Goal: Complete application form: Complete application form

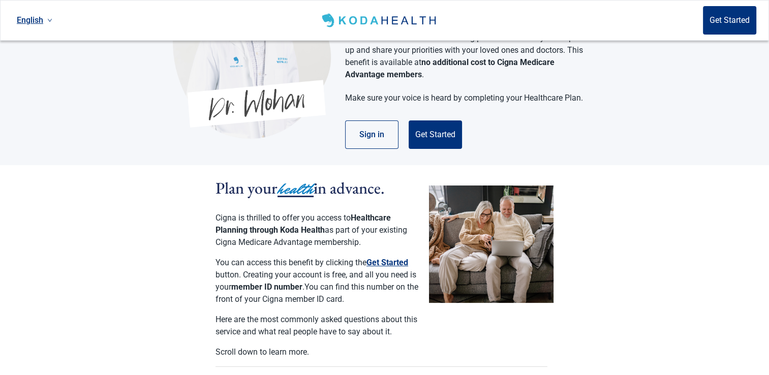
scroll to position [100, 0]
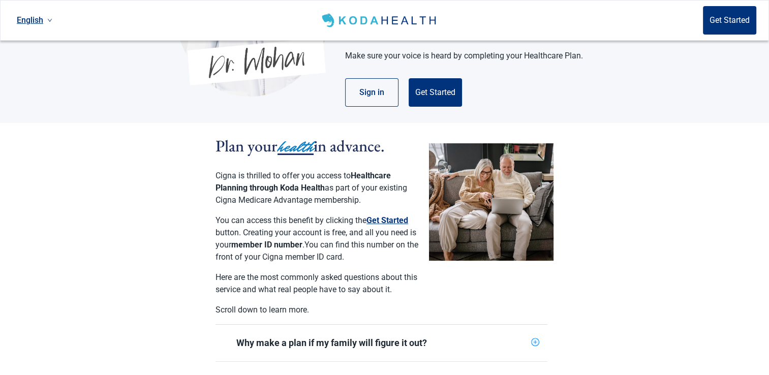
click at [665, 318] on section "Plan your health in advance. Cigna is thrilled to offer you access to Healthcar…" at bounding box center [384, 366] width 769 height 486
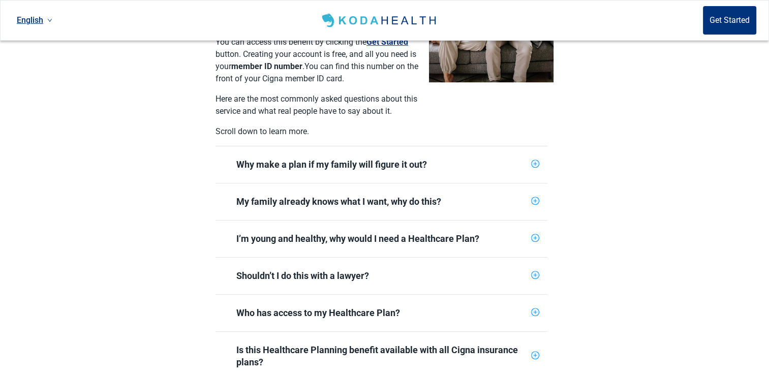
scroll to position [317, 0]
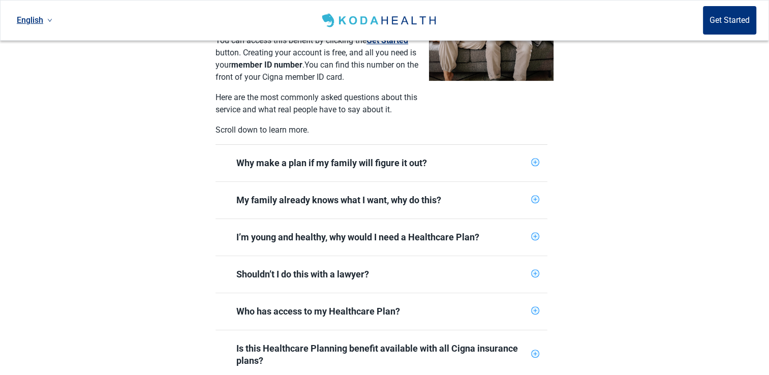
click at [535, 268] on div "Shouldn’t I do this with a lawyer?" at bounding box center [382, 274] width 332 height 37
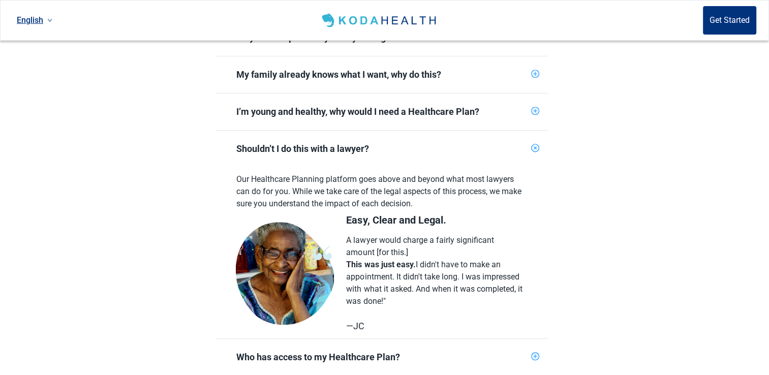
scroll to position [450, 0]
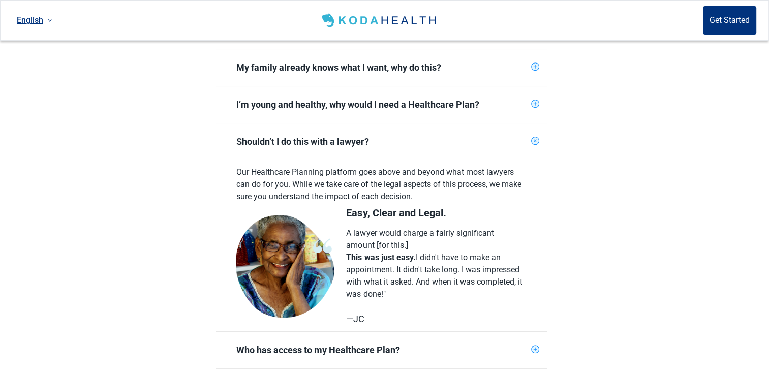
click at [532, 135] on icon "plus-circle" at bounding box center [536, 141] width 12 height 12
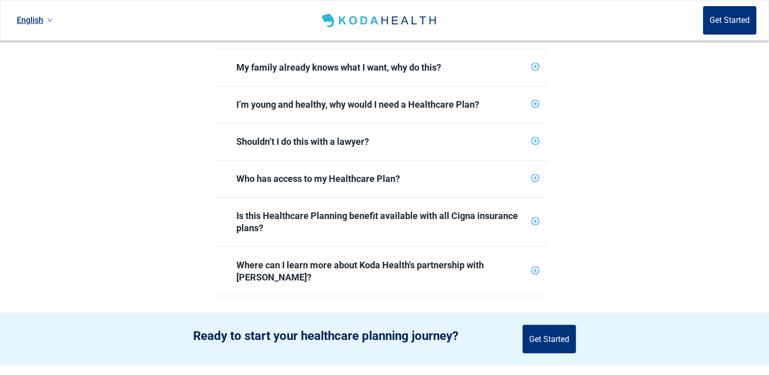
click at [535, 175] on icon "plus-circle" at bounding box center [535, 178] width 7 height 7
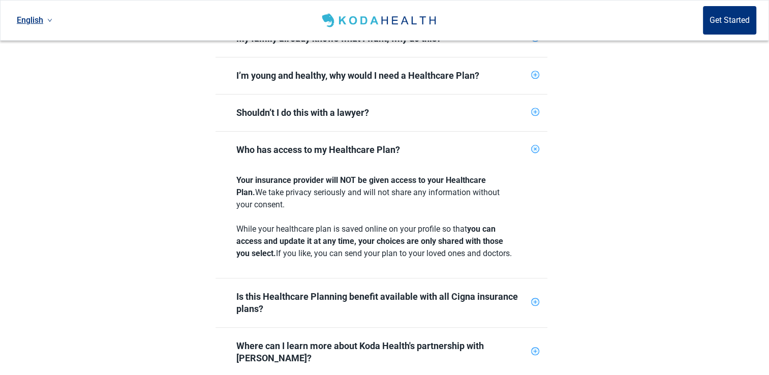
click at [568, 270] on section "Plan your health in advance. Cigna is thrilled to offer you access to Healthcar…" at bounding box center [384, 79] width 769 height 596
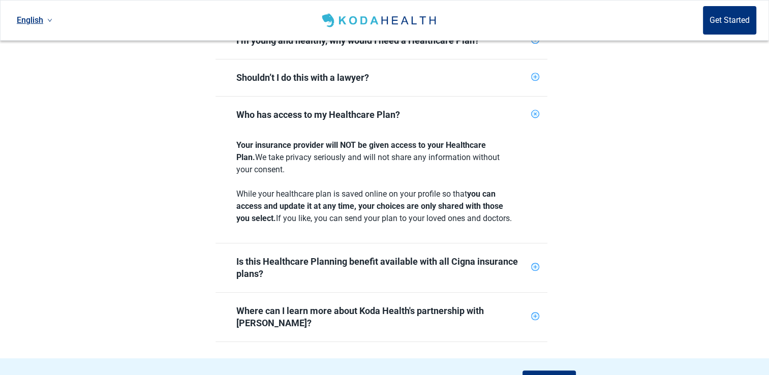
scroll to position [516, 0]
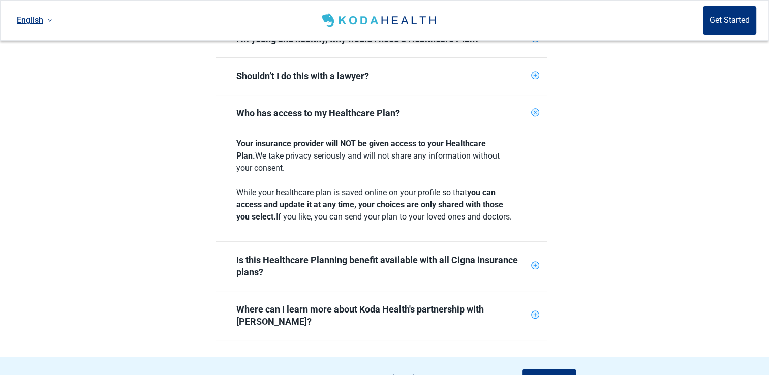
click at [536, 272] on div "Is this Healthcare Planning benefit available with all Cigna insurance plans?" at bounding box center [382, 266] width 332 height 49
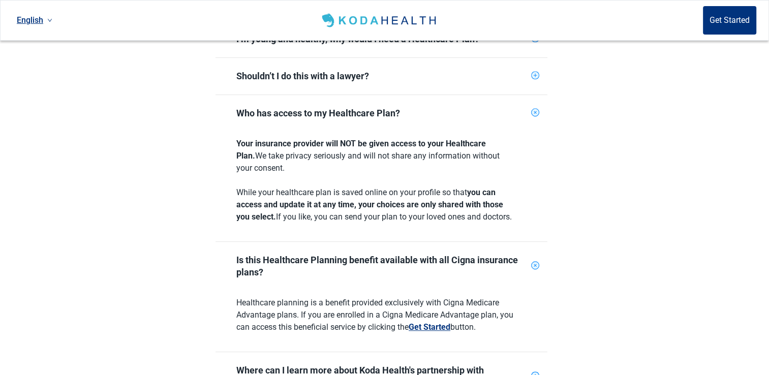
click at [537, 270] on div "Main content" at bounding box center [535, 266] width 8 height 10
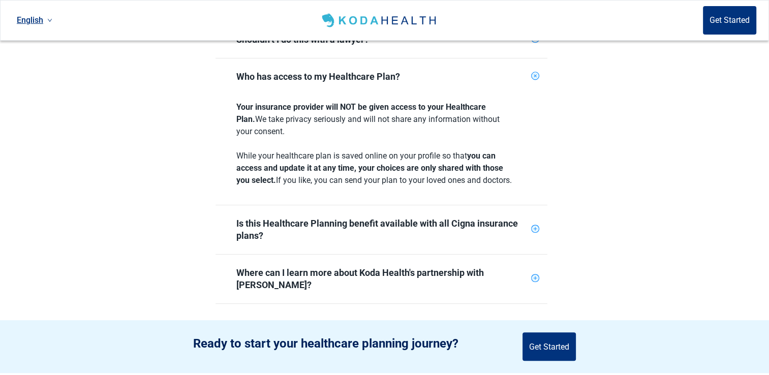
scroll to position [561, 0]
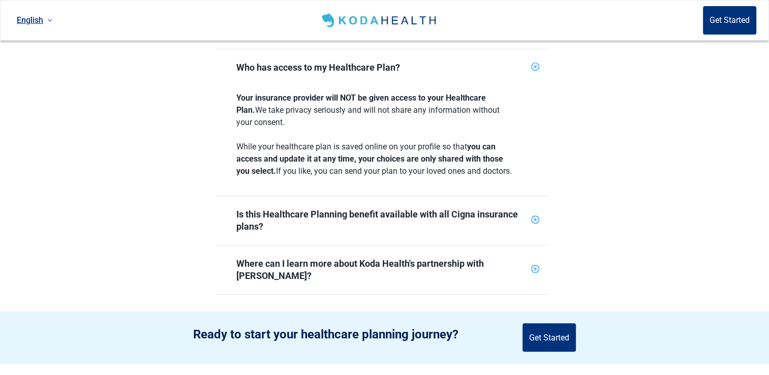
click at [569, 311] on section "Ready to start your healthcare planning journey? Get Started" at bounding box center [384, 337] width 769 height 53
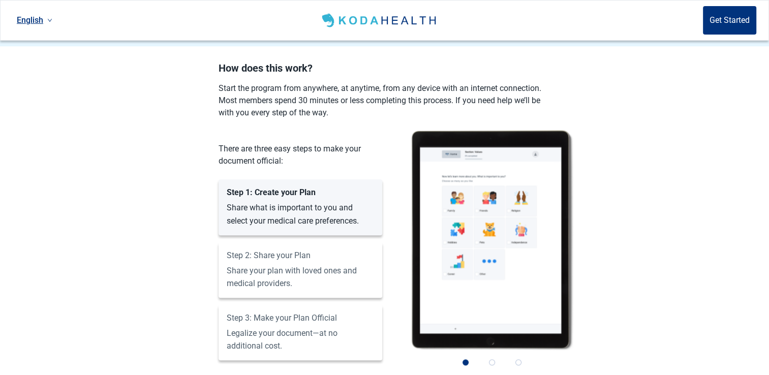
scroll to position [881, 0]
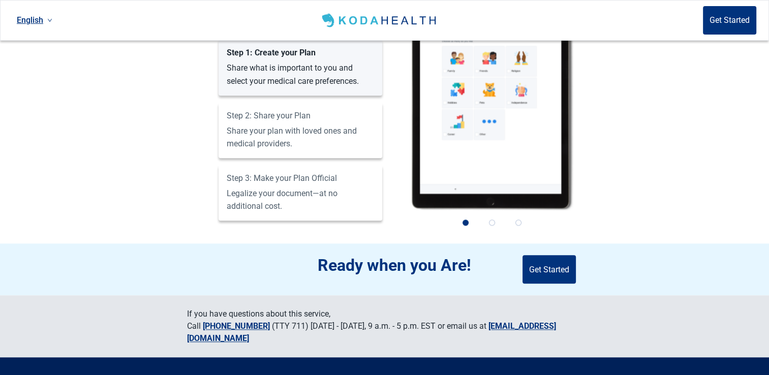
click at [620, 251] on section "Ready when you Are! Get Started" at bounding box center [384, 270] width 769 height 52
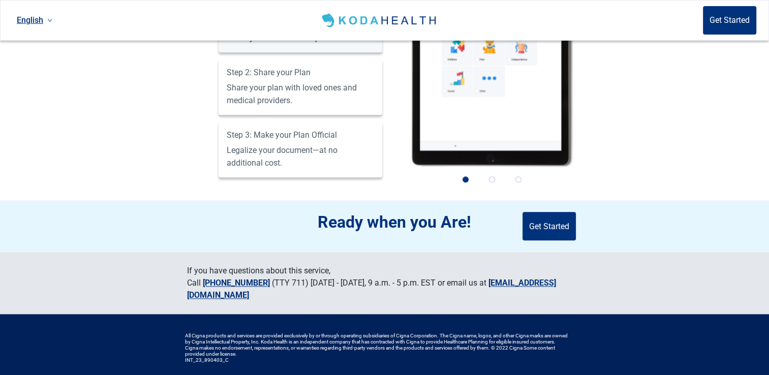
scroll to position [1070, 0]
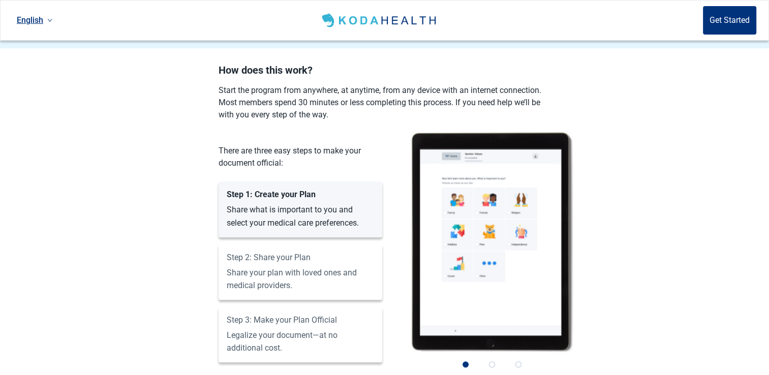
click at [602, 253] on section "How does this work? Start the program from anywhere, at anytime, from any devic…" at bounding box center [384, 225] width 769 height 321
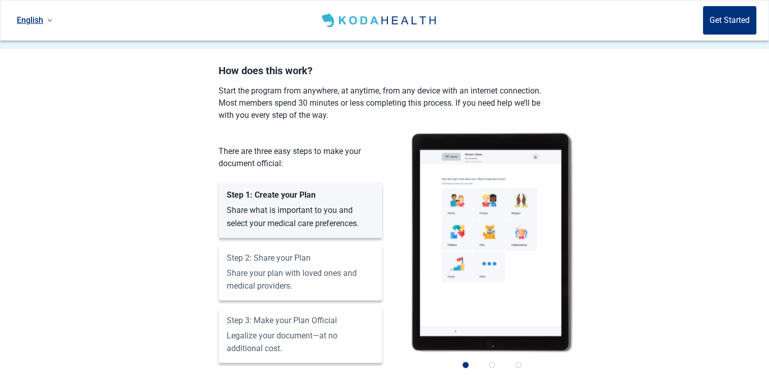
click at [601, 270] on section "How does this work? Start the program from anywhere, at anytime, from any devic…" at bounding box center [384, 225] width 769 height 321
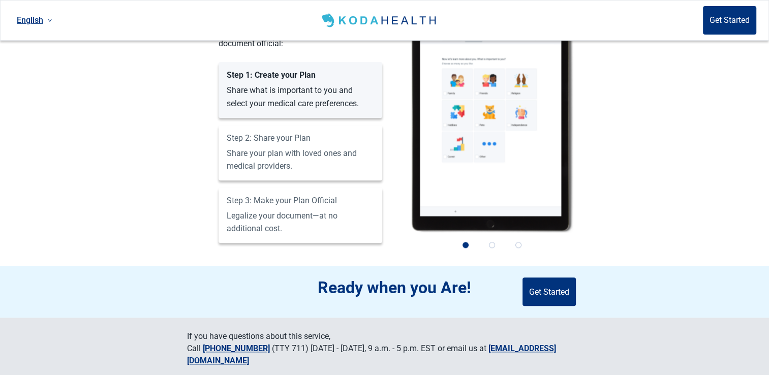
scroll to position [997, 0]
click at [534, 277] on button "Get Started" at bounding box center [549, 291] width 53 height 28
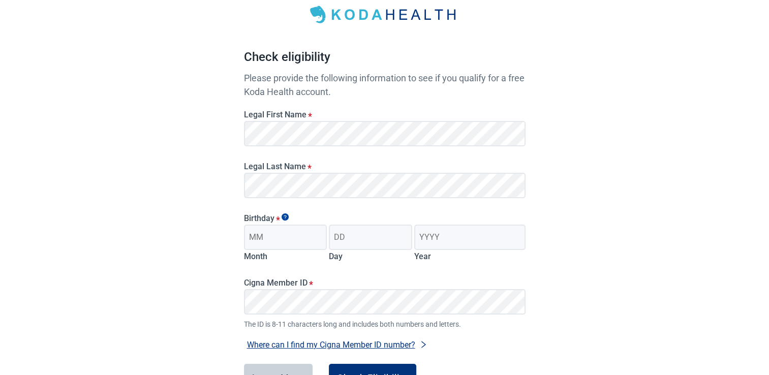
scroll to position [61, 0]
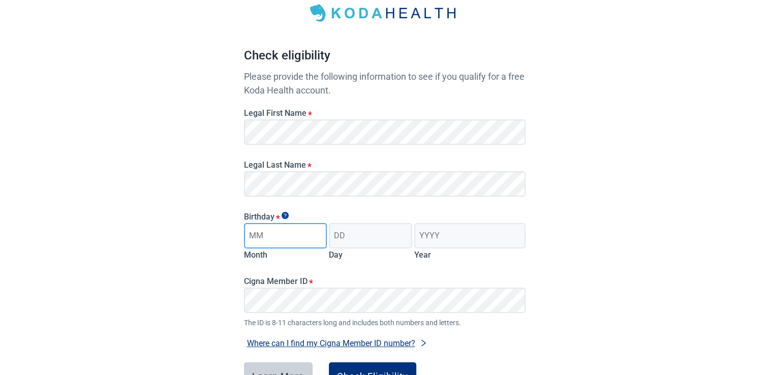
click at [268, 236] on input "Month" at bounding box center [285, 235] width 83 height 25
type input "01"
click at [353, 238] on input "Day" at bounding box center [370, 235] width 83 height 25
type input "20"
click at [447, 236] on input "Year" at bounding box center [469, 235] width 111 height 25
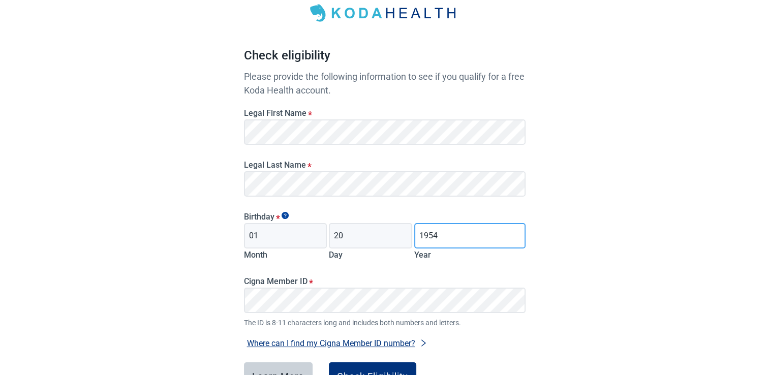
type input "1954"
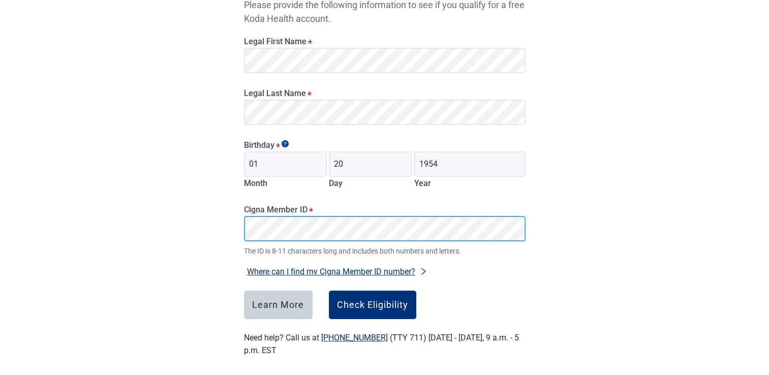
scroll to position [132, 0]
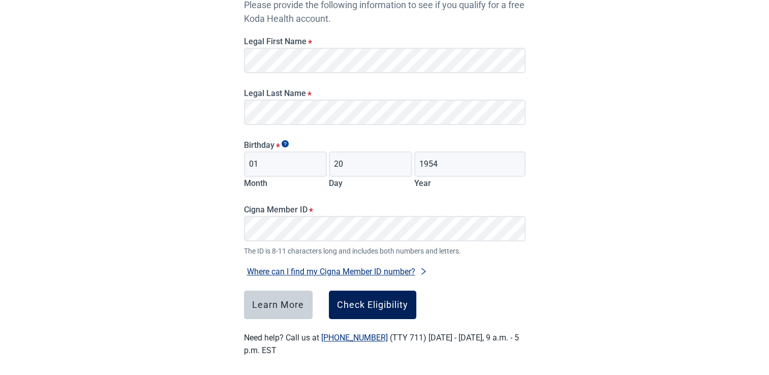
click at [383, 311] on button "Check Eligibility" at bounding box center [372, 305] width 87 height 28
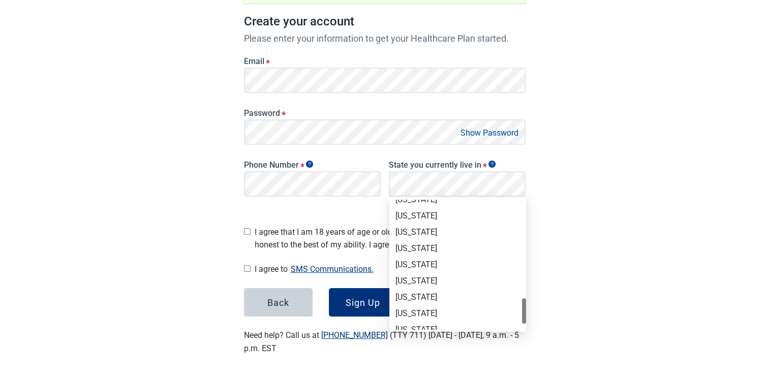
scroll to position [658, 0]
click at [414, 248] on div "[US_STATE]" at bounding box center [458, 249] width 125 height 11
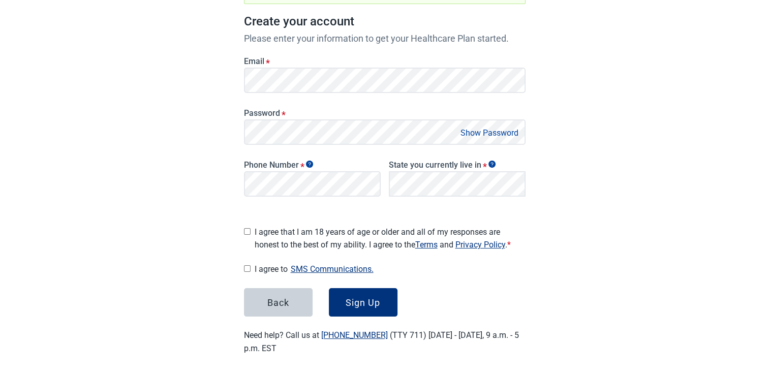
click at [248, 228] on input "I agree that I am 18 years of age or older and all of my responses are honest t…" at bounding box center [247, 231] width 7 height 7
checkbox input "true"
click at [356, 297] on div "Sign Up" at bounding box center [363, 302] width 35 height 10
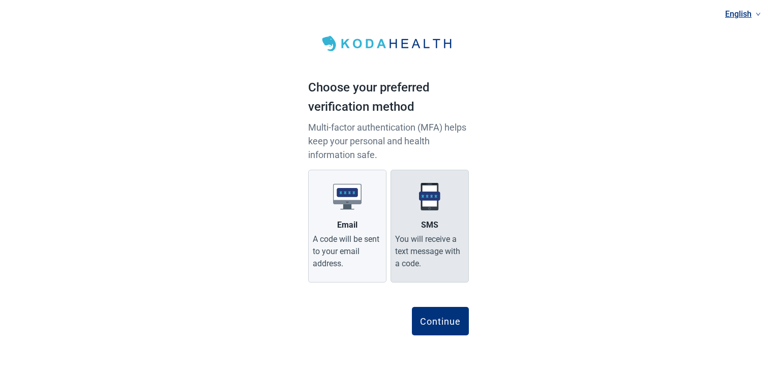
click at [425, 249] on div "You will receive a text message with a code." at bounding box center [429, 251] width 69 height 37
click at [0, 0] on input "SMS You will receive a text message with a code." at bounding box center [0, 0] width 0 height 0
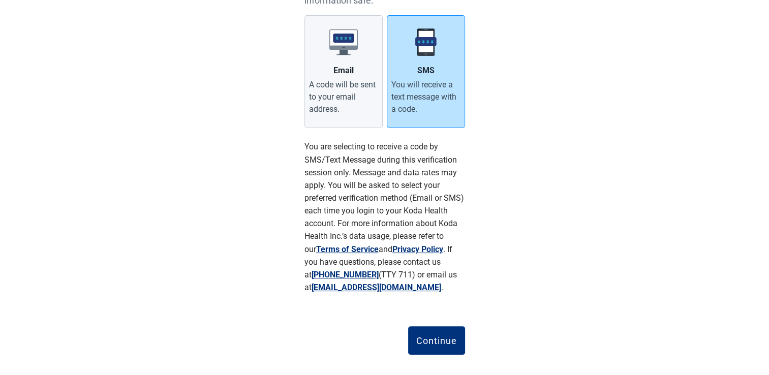
scroll to position [166, 0]
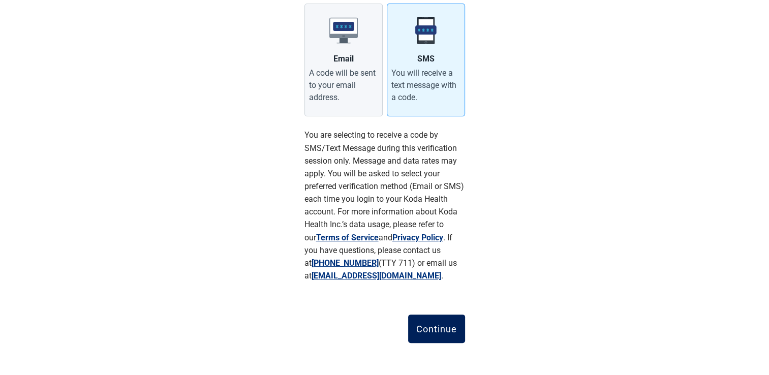
click at [442, 332] on div "Continue" at bounding box center [436, 329] width 41 height 10
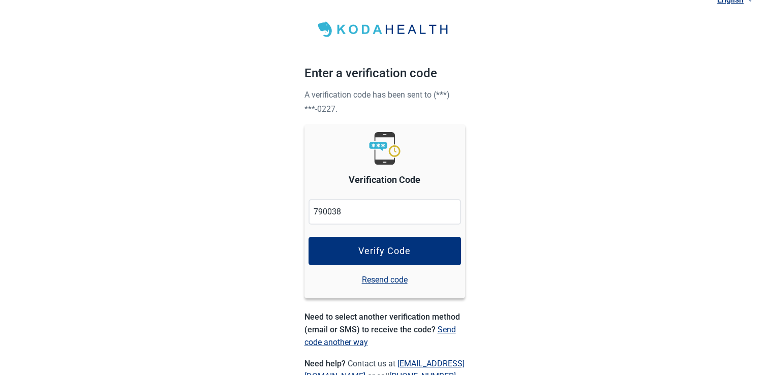
type input "790038"
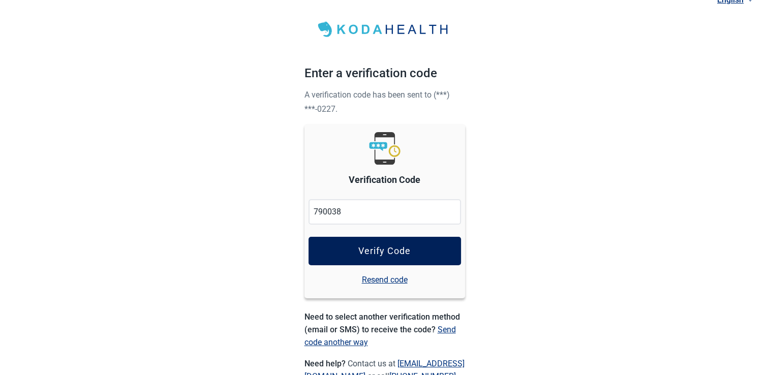
click at [396, 252] on div "Verify Code" at bounding box center [384, 251] width 52 height 10
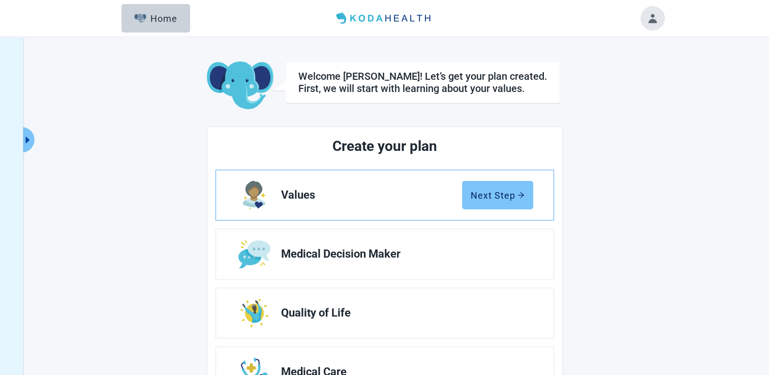
click at [498, 204] on button "Next Step" at bounding box center [497, 195] width 71 height 28
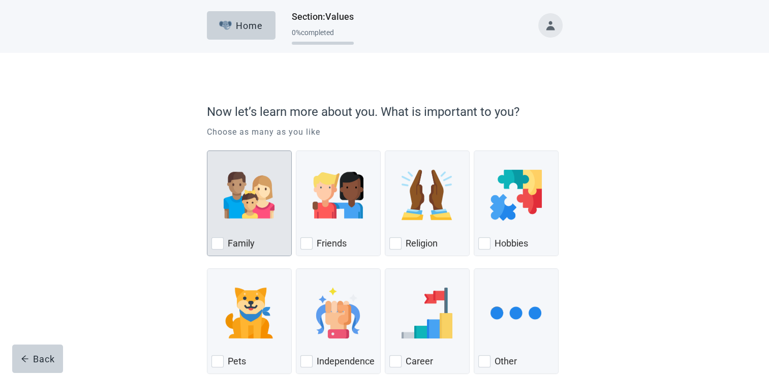
click at [215, 249] on div "Family, checkbox, not checked" at bounding box center [218, 243] width 12 height 12
click at [207, 151] on input "Family" at bounding box center [207, 151] width 1 height 1
checkbox input "true"
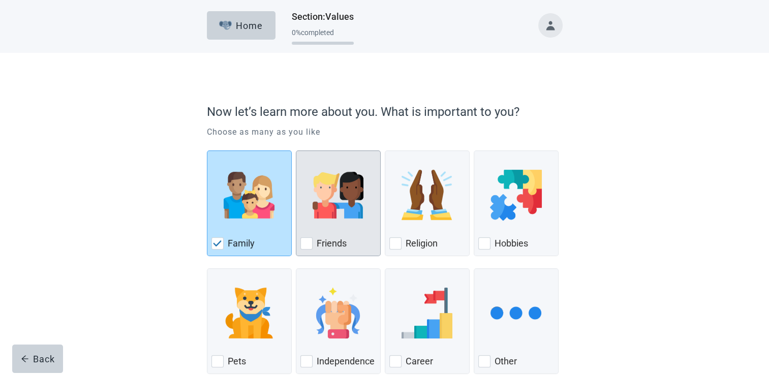
click at [309, 243] on div "Friends, checkbox, not checked" at bounding box center [306, 243] width 12 height 12
click at [296, 151] on input "Friends" at bounding box center [296, 151] width 1 height 1
checkbox input "true"
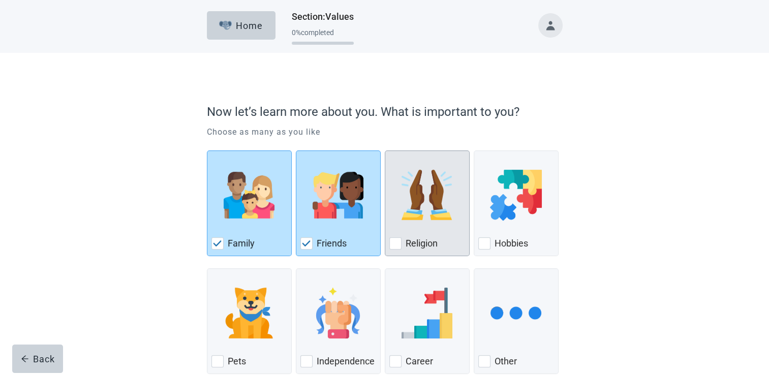
click at [396, 245] on div "Religion, checkbox, not checked" at bounding box center [395, 243] width 12 height 12
click at [385, 151] on input "Religion" at bounding box center [385, 151] width 1 height 1
checkbox input "true"
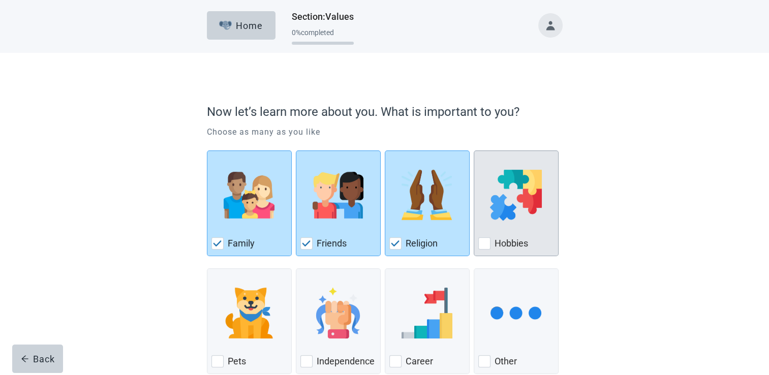
click at [483, 243] on div "Hobbies, checkbox, not checked" at bounding box center [484, 243] width 12 height 12
click at [474, 151] on input "Hobbies" at bounding box center [474, 151] width 1 height 1
checkbox input "true"
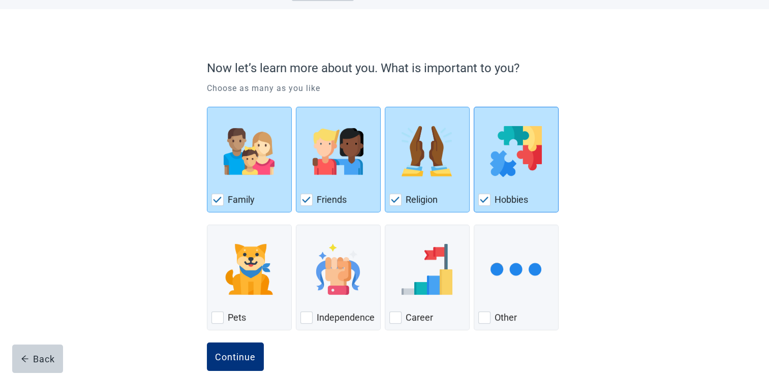
scroll to position [61, 0]
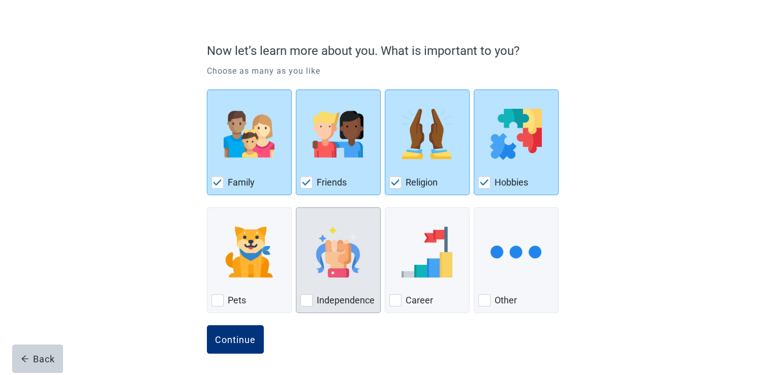
click at [317, 301] on label "Independence" at bounding box center [346, 300] width 58 height 12
checkbox input "true"
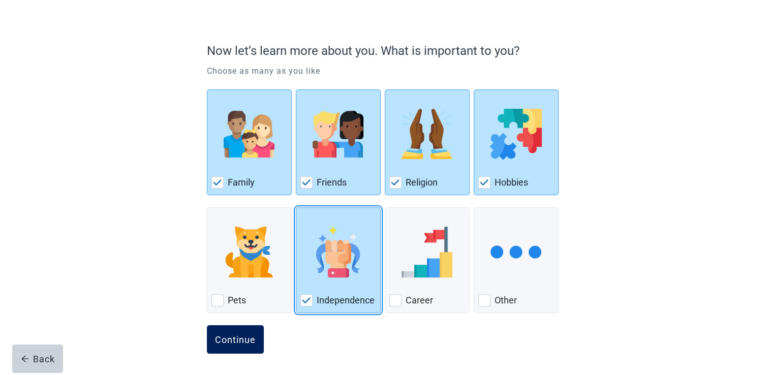
click at [247, 332] on button "Continue" at bounding box center [235, 339] width 57 height 28
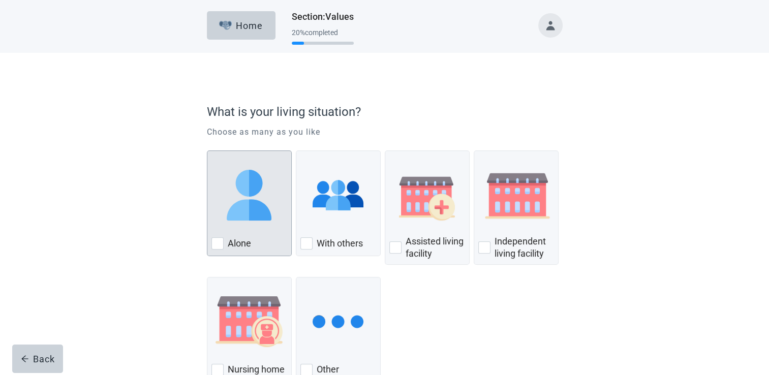
click at [218, 244] on div "Alone, checkbox, not checked" at bounding box center [218, 243] width 12 height 12
click at [207, 151] on input "Alone" at bounding box center [207, 151] width 1 height 1
checkbox input "true"
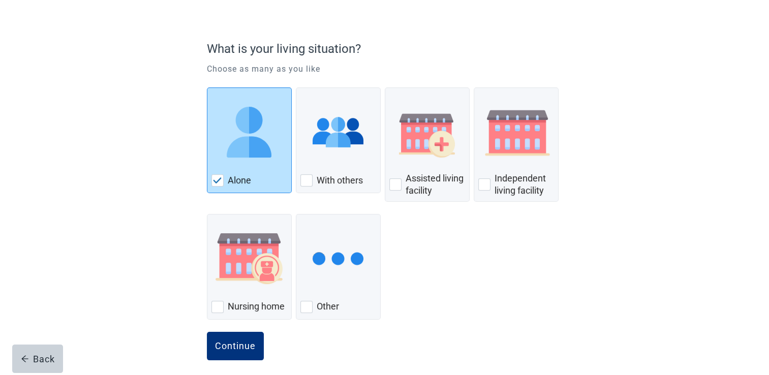
scroll to position [70, 0]
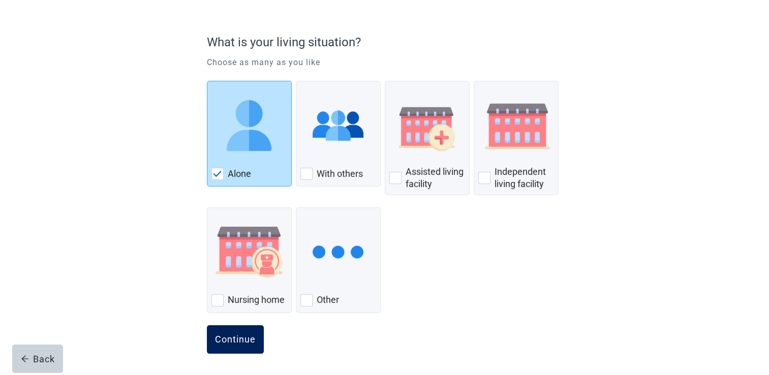
click at [236, 343] on div "Continue" at bounding box center [235, 340] width 41 height 10
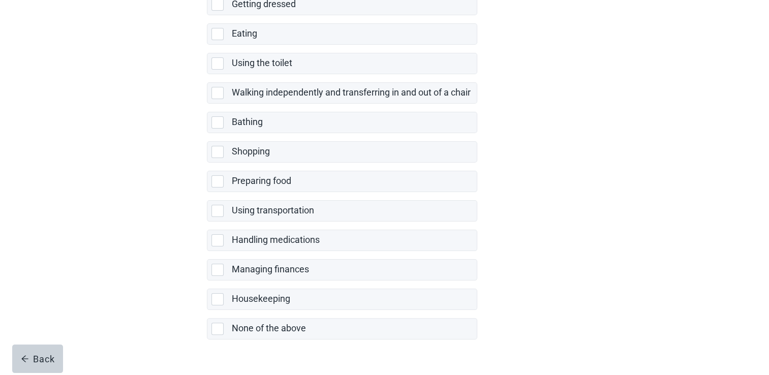
scroll to position [173, 0]
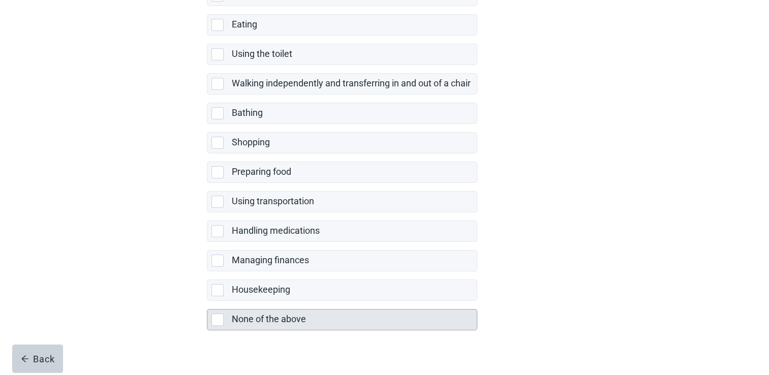
click at [218, 324] on div "None of the above" at bounding box center [341, 320] width 269 height 20
click at [207, 302] on input "None of the above" at bounding box center [207, 301] width 1 height 1
checkbox input "true"
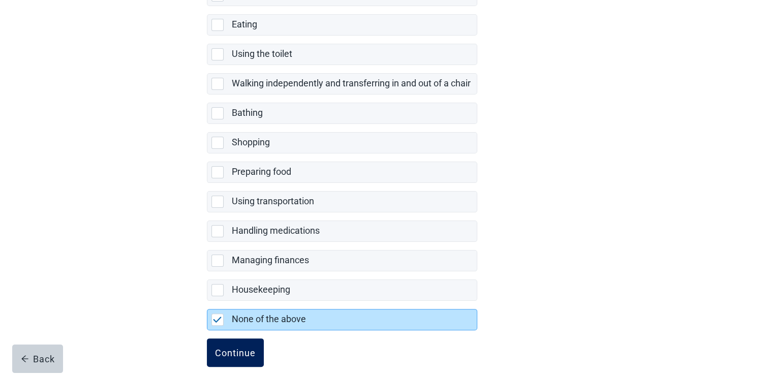
click at [243, 353] on div "Continue" at bounding box center [235, 353] width 41 height 10
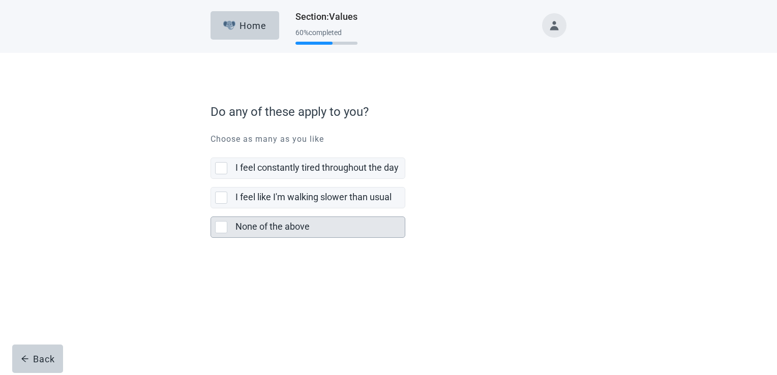
click at [224, 225] on div "None of the above, checkbox, not selected" at bounding box center [221, 227] width 12 height 12
click at [211, 209] on input "None of the above" at bounding box center [211, 208] width 1 height 1
checkbox input "true"
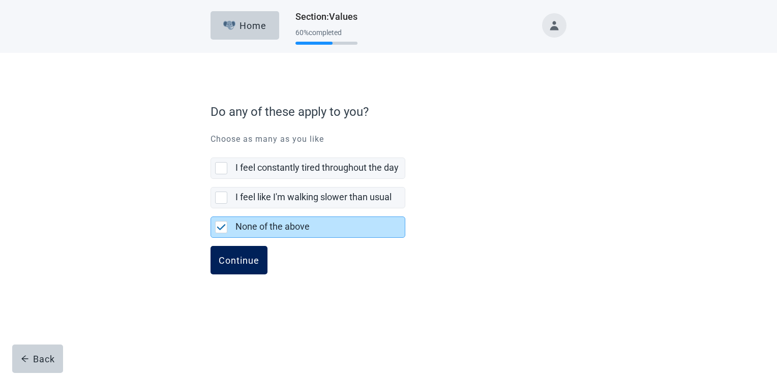
click at [247, 258] on div "Continue" at bounding box center [239, 260] width 41 height 10
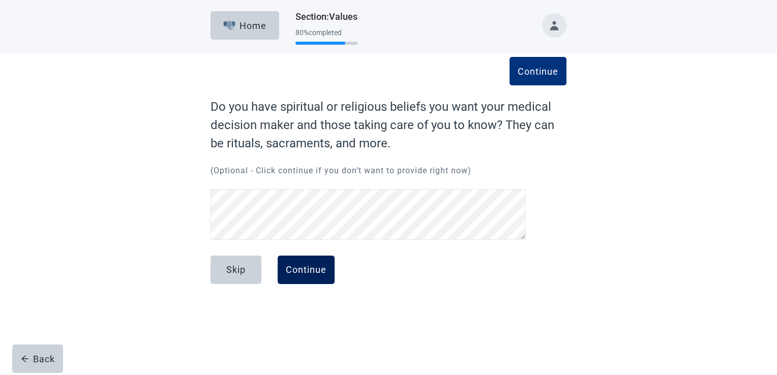
click at [305, 274] on div "Continue" at bounding box center [306, 270] width 41 height 10
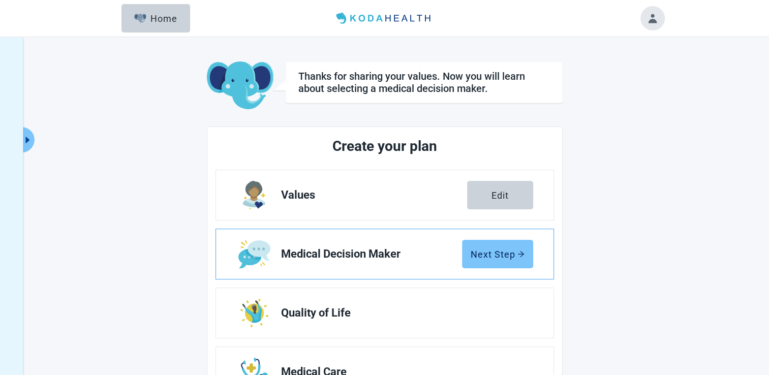
click at [500, 256] on div "Next Step" at bounding box center [498, 254] width 54 height 10
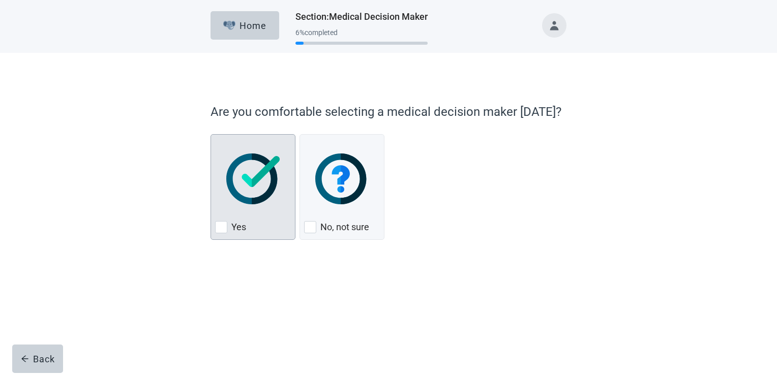
click at [218, 223] on div "Yes, checkbox, not checked" at bounding box center [221, 227] width 12 height 12
click at [211, 135] on input "Yes" at bounding box center [211, 134] width 1 height 1
checkbox input "true"
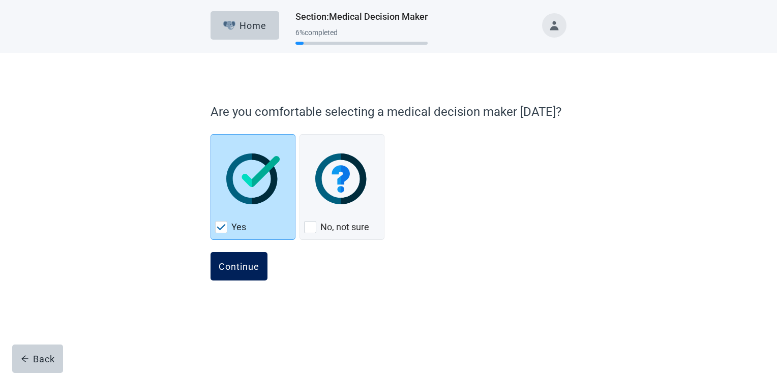
click at [242, 273] on button "Continue" at bounding box center [239, 266] width 57 height 28
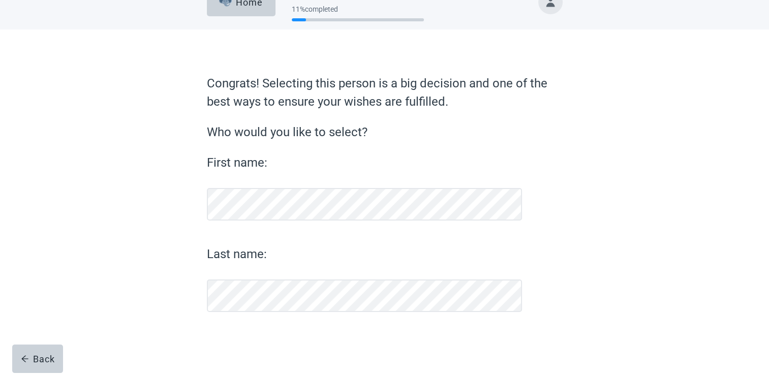
scroll to position [23, 0]
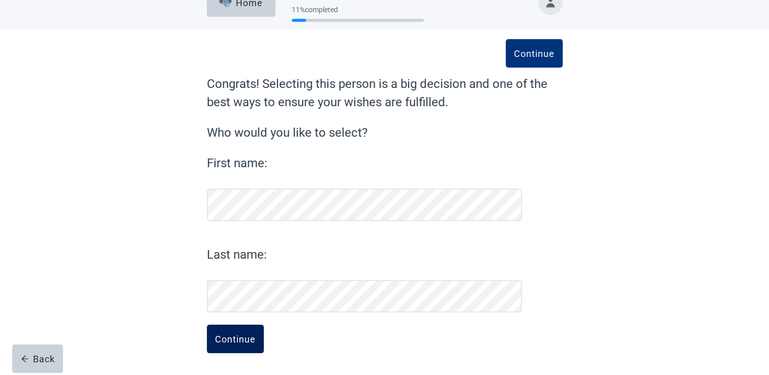
click at [230, 341] on div "Continue" at bounding box center [235, 339] width 41 height 10
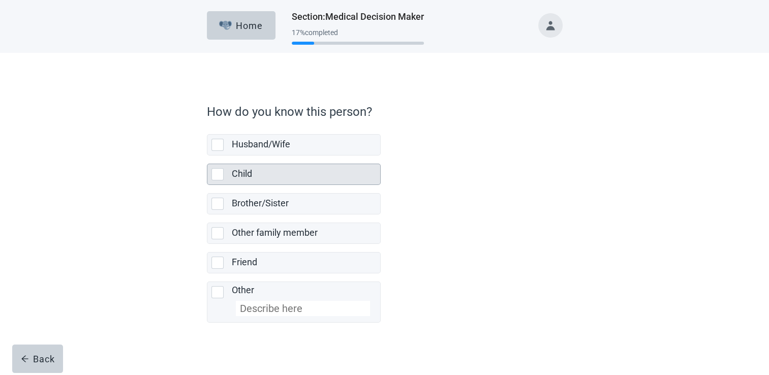
click at [218, 174] on div "Child, checkbox, not selected" at bounding box center [218, 174] width 12 height 12
click at [207, 156] on input "Child" at bounding box center [207, 156] width 1 height 1
checkbox input "true"
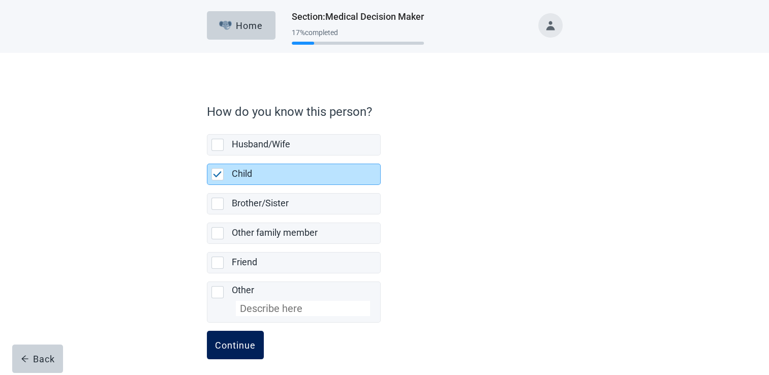
click at [241, 349] on div "Continue" at bounding box center [235, 345] width 41 height 10
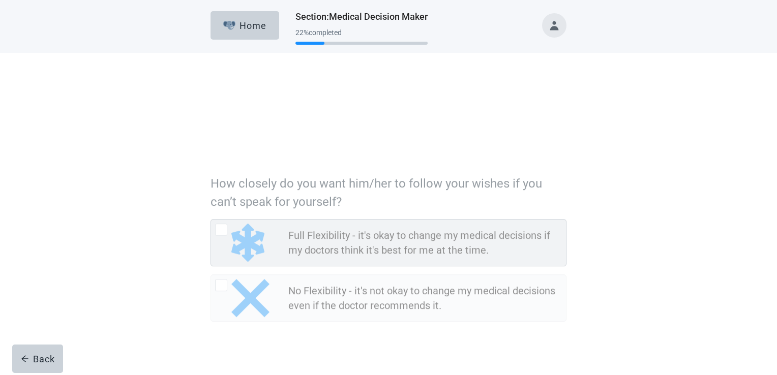
click at [221, 158] on div "Full Flexibility - it's okay to change my medical decisions if my doctors think…" at bounding box center [221, 158] width 12 height 12
click at [211, 148] on input "Full Flexibility - it's okay to change my medical decisions if my doctors think…" at bounding box center [211, 147] width 1 height 1
radio input "true"
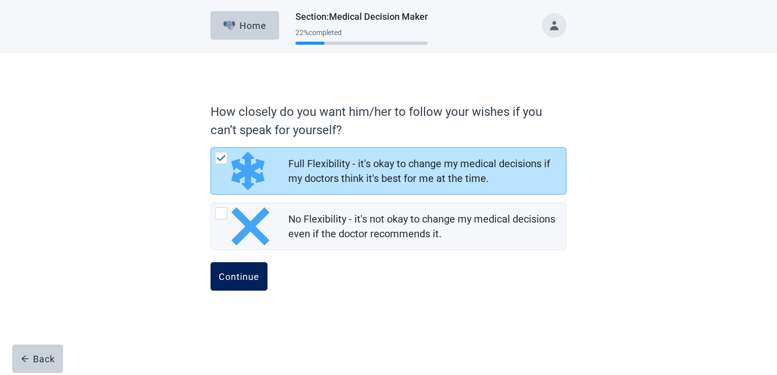
click at [236, 273] on div "Continue" at bounding box center [239, 277] width 41 height 10
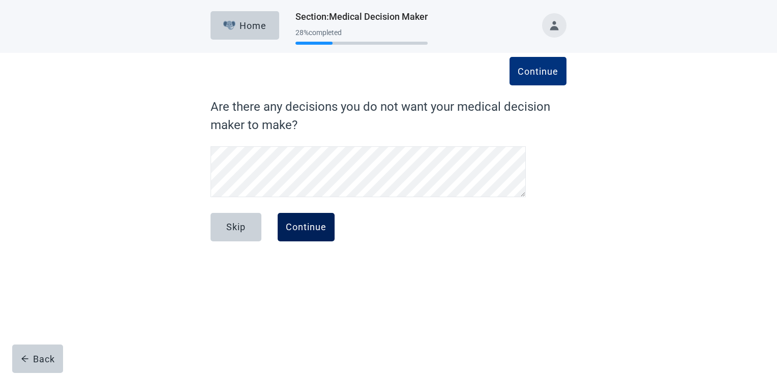
click at [306, 228] on div "Continue" at bounding box center [306, 227] width 41 height 10
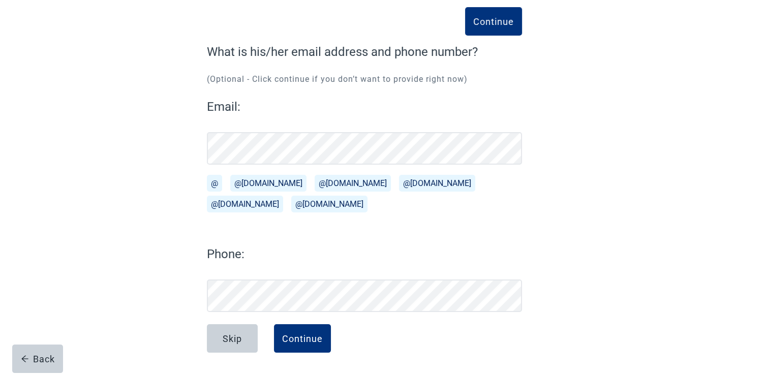
scroll to position [55, 0]
click at [300, 338] on div "Continue" at bounding box center [302, 339] width 41 height 10
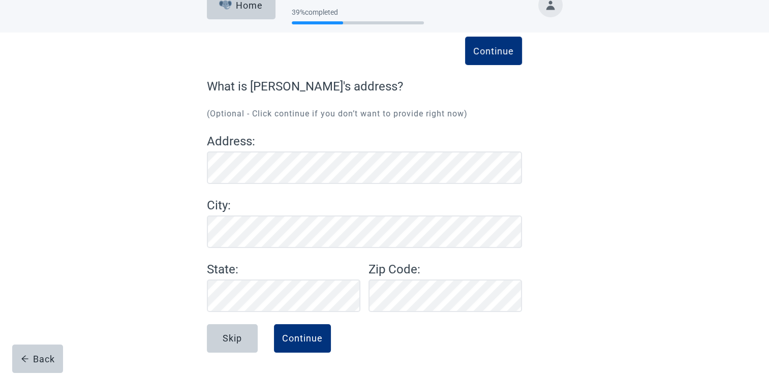
scroll to position [20, 0]
click at [303, 342] on div "Continue" at bounding box center [302, 339] width 41 height 10
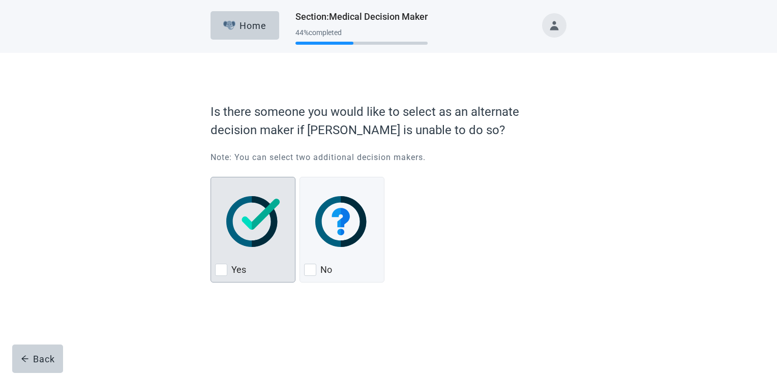
click at [226, 275] on div "Yes, checkbox, not checked" at bounding box center [221, 270] width 12 height 12
click at [211, 177] on input "Yes" at bounding box center [211, 177] width 1 height 1
checkbox input "true"
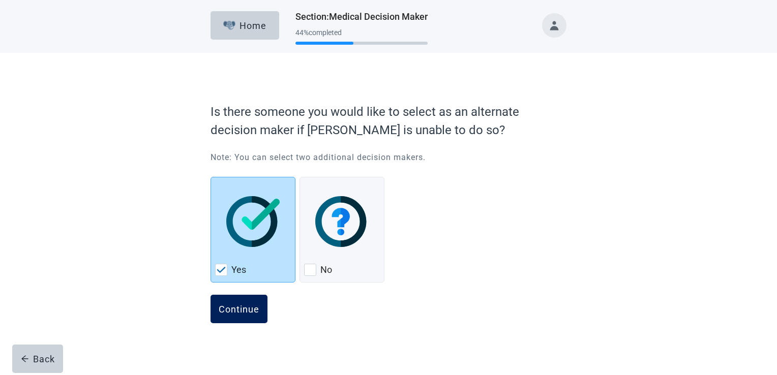
click at [240, 308] on div "Continue" at bounding box center [239, 309] width 41 height 10
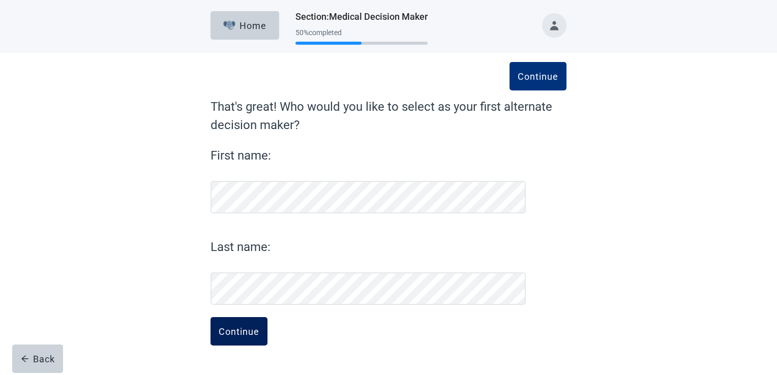
click at [242, 335] on div "Continue" at bounding box center [239, 331] width 41 height 10
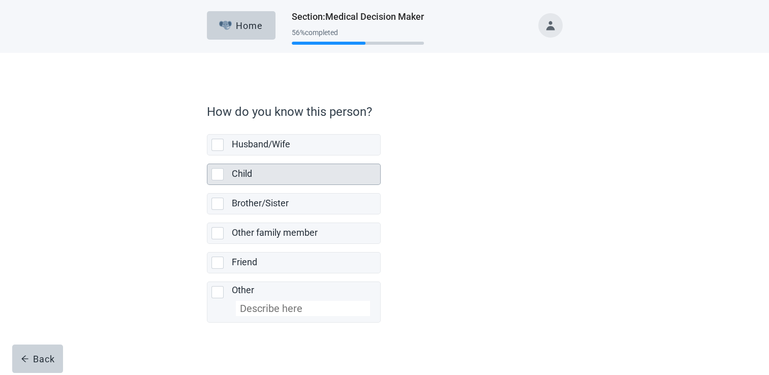
click at [213, 174] on div "Child, checkbox, not selected" at bounding box center [218, 174] width 12 height 12
click at [207, 156] on input "Child" at bounding box center [207, 156] width 1 height 1
checkbox input "true"
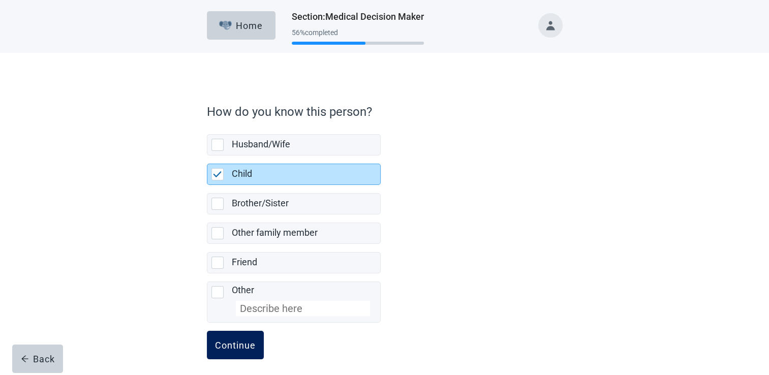
click at [245, 340] on div "Continue" at bounding box center [235, 345] width 41 height 10
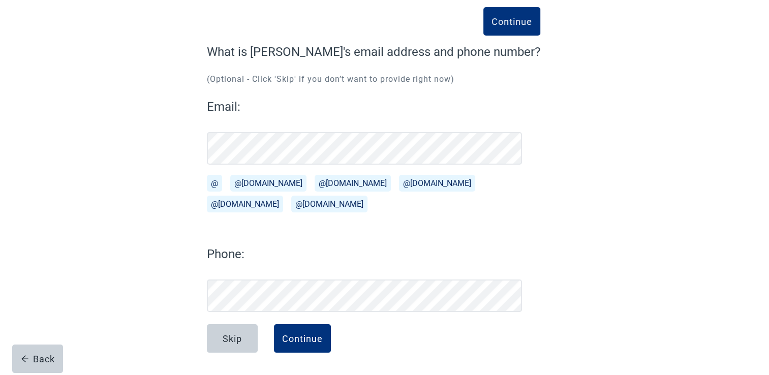
scroll to position [55, 0]
click at [303, 337] on div "Continue" at bounding box center [302, 339] width 41 height 10
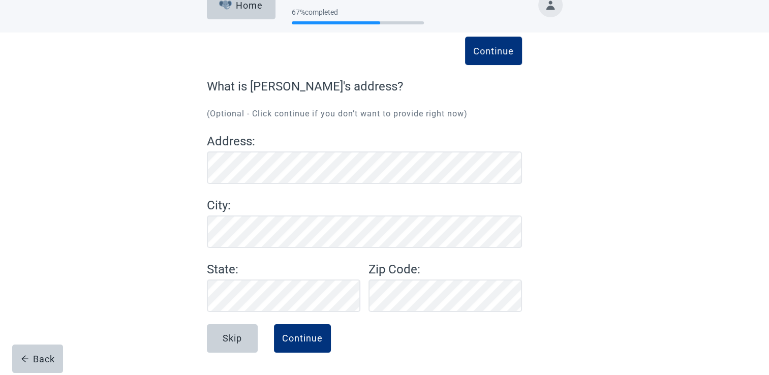
scroll to position [20, 0]
click at [313, 348] on button "Continue" at bounding box center [302, 338] width 57 height 28
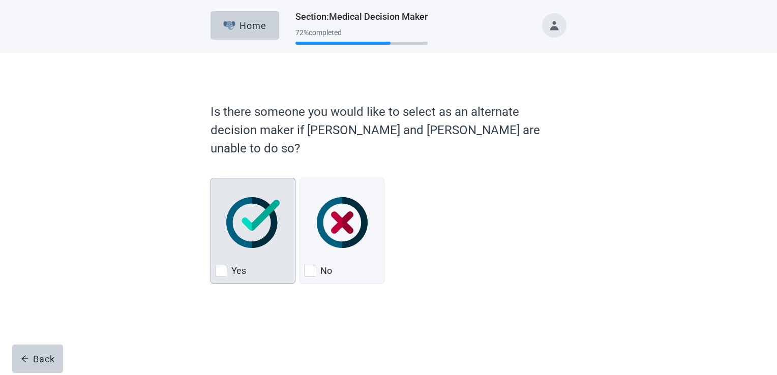
click at [232, 265] on label "Yes" at bounding box center [238, 271] width 15 height 12
checkbox input "true"
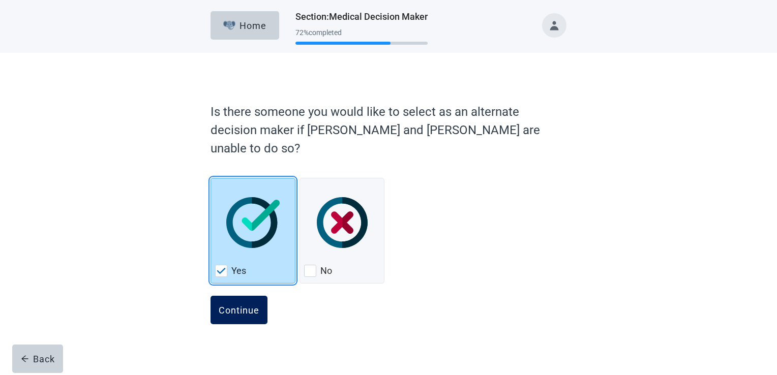
click at [242, 299] on button "Continue" at bounding box center [239, 310] width 57 height 28
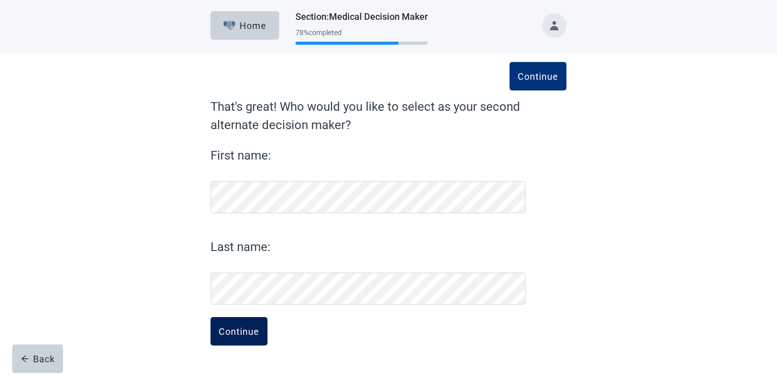
click at [244, 332] on div "Continue" at bounding box center [239, 331] width 41 height 10
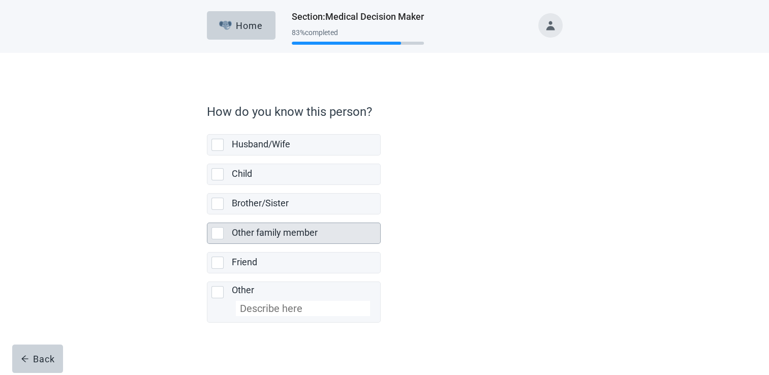
click at [217, 229] on div "Other family member, checkbox, not selected" at bounding box center [218, 233] width 12 height 12
click at [207, 215] on input "Other family member" at bounding box center [207, 215] width 1 height 1
checkbox input "true"
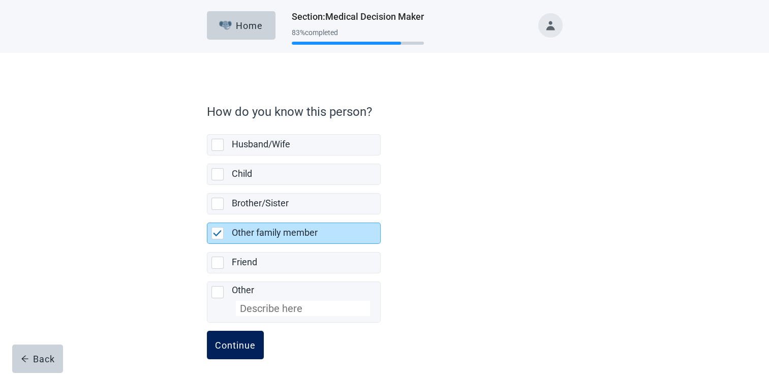
click at [239, 342] on div "Continue" at bounding box center [235, 345] width 41 height 10
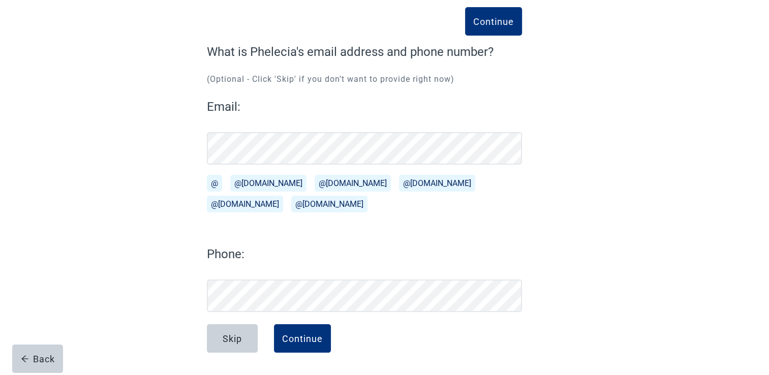
scroll to position [55, 0]
click at [303, 337] on div "Continue" at bounding box center [302, 339] width 41 height 10
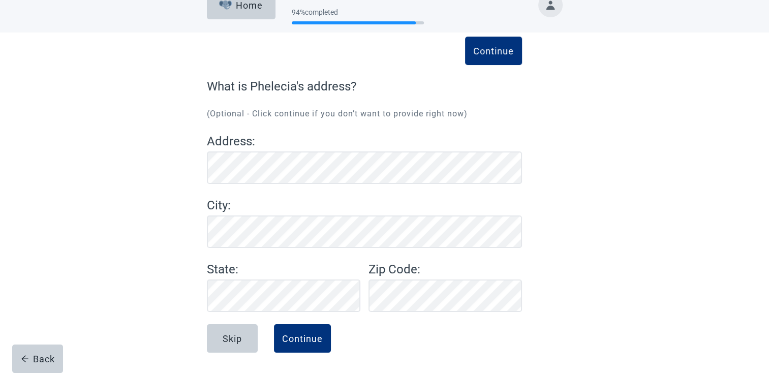
scroll to position [20, 0]
click at [306, 343] on div "Continue" at bounding box center [302, 339] width 41 height 10
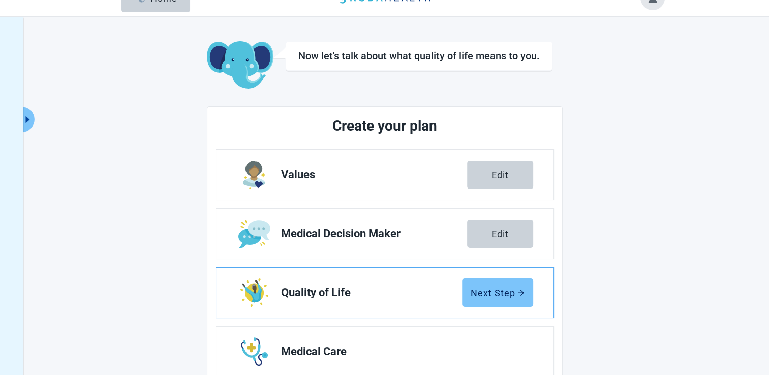
click at [493, 296] on div "Next Step" at bounding box center [498, 293] width 54 height 10
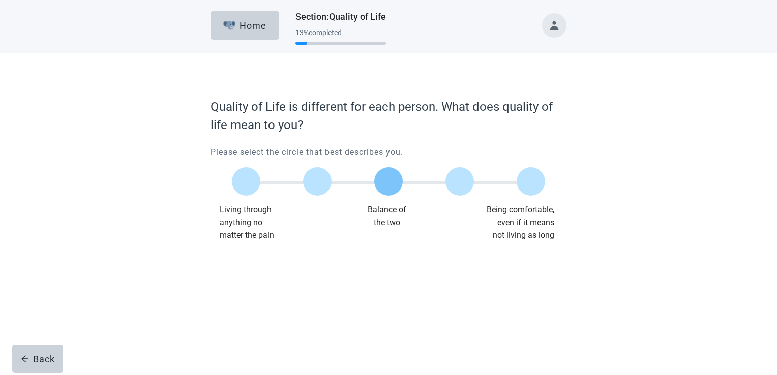
click at [389, 187] on label "Main content" at bounding box center [388, 181] width 28 height 28
click at [388, 182] on input "Quality of life scale: 50 out of 100. Balance of the two" at bounding box center [388, 182] width 0 height 0
click at [239, 258] on div "Continue" at bounding box center [239, 262] width 41 height 10
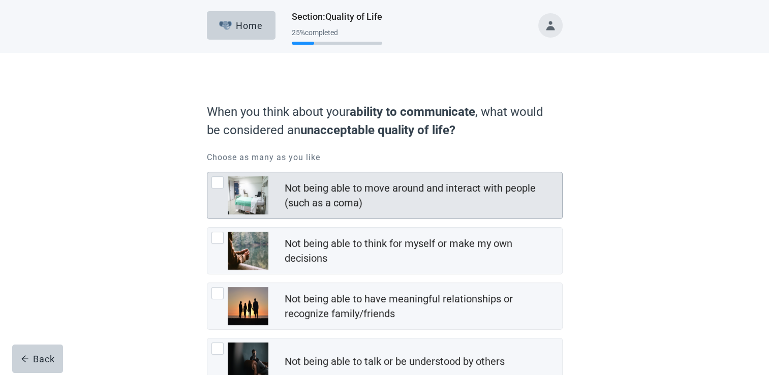
click at [218, 183] on div "Not being able to move around and interact with people (such as a coma), checkb…" at bounding box center [218, 182] width 12 height 12
click at [207, 172] on input "Not being able to move around and interact with people (such as a coma)" at bounding box center [207, 172] width 1 height 1
checkbox input "true"
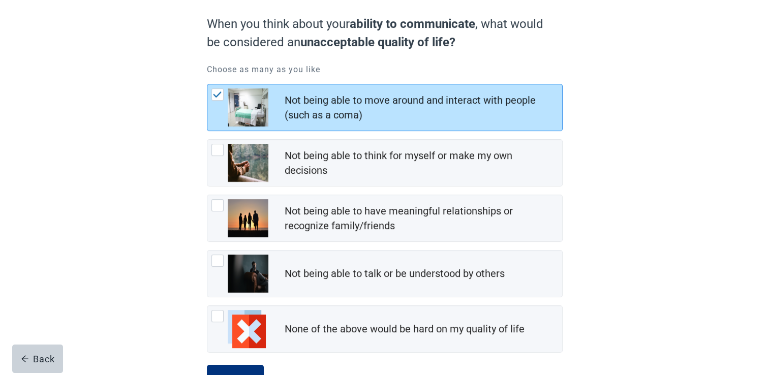
scroll to position [93, 0]
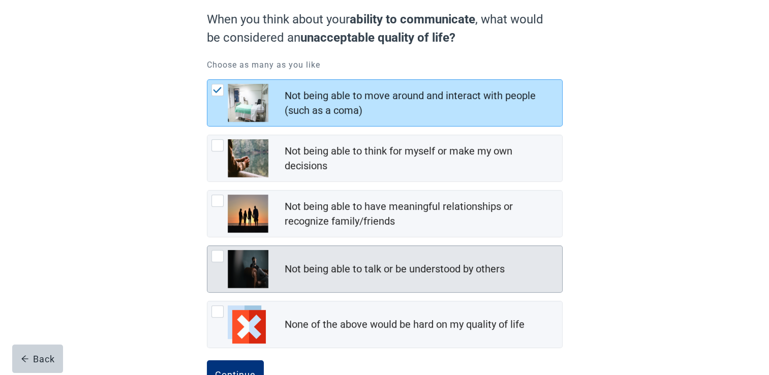
click at [221, 256] on div "Not being able to talk or be understood by others, checkbox, not checked" at bounding box center [218, 256] width 12 height 12
click at [207, 246] on input "Not being able to talk or be understood by others" at bounding box center [207, 246] width 1 height 1
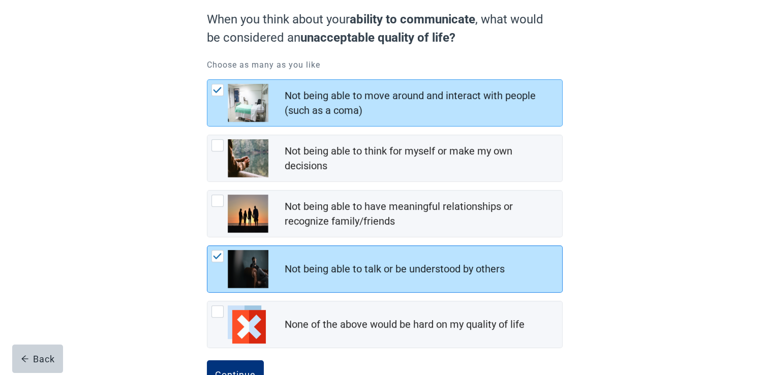
click at [218, 257] on img "Not being able to talk or be understood by others, checkbox, checked" at bounding box center [217, 256] width 9 height 6
click at [207, 246] on input "Not being able to talk or be understood by others" at bounding box center [207, 246] width 1 height 1
checkbox input "false"
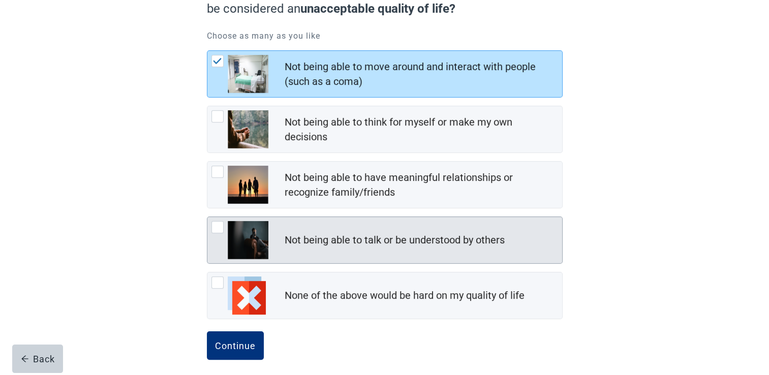
scroll to position [122, 0]
click at [225, 343] on div "Continue" at bounding box center [235, 345] width 41 height 10
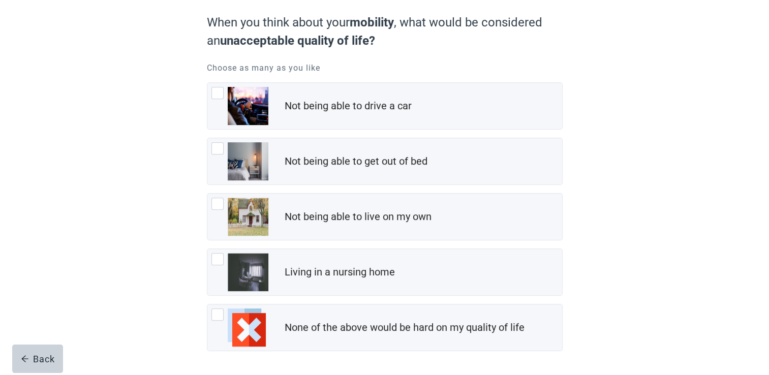
scroll to position [96, 0]
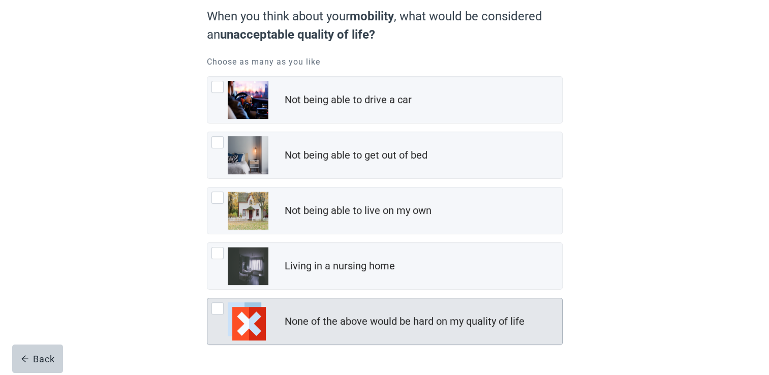
click at [244, 333] on img "None of the above would be hard on my quality of life, checkbox, not checked" at bounding box center [247, 322] width 38 height 38
click at [207, 298] on input "None of the above would be hard on my quality of life" at bounding box center [207, 298] width 1 height 1
checkbox input "true"
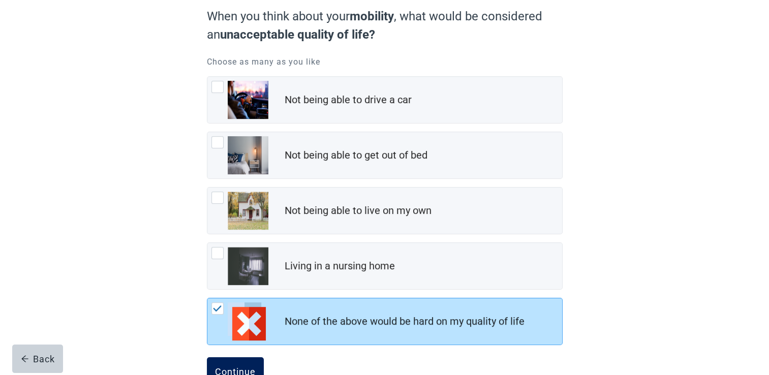
click at [228, 373] on div "Continue" at bounding box center [235, 372] width 41 height 10
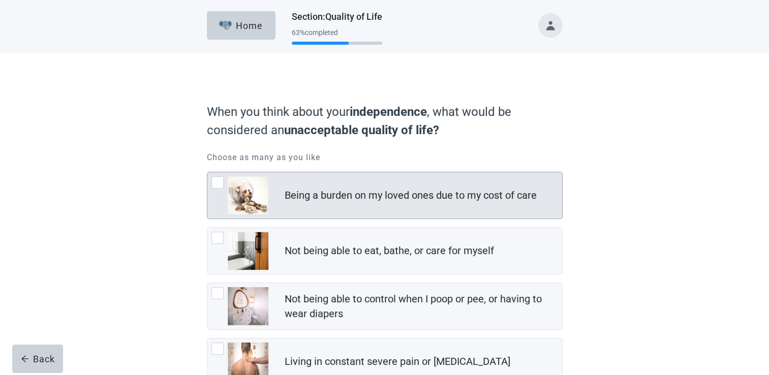
click at [209, 178] on div "Being a burden on my loved ones due to my cost of care" at bounding box center [384, 195] width 355 height 46
click at [207, 172] on input "Being a burden on my loved ones due to my cost of care" at bounding box center [207, 172] width 1 height 1
checkbox input "true"
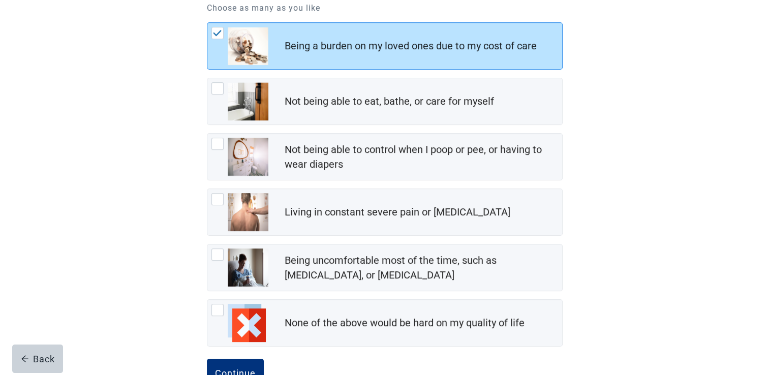
scroll to position [151, 0]
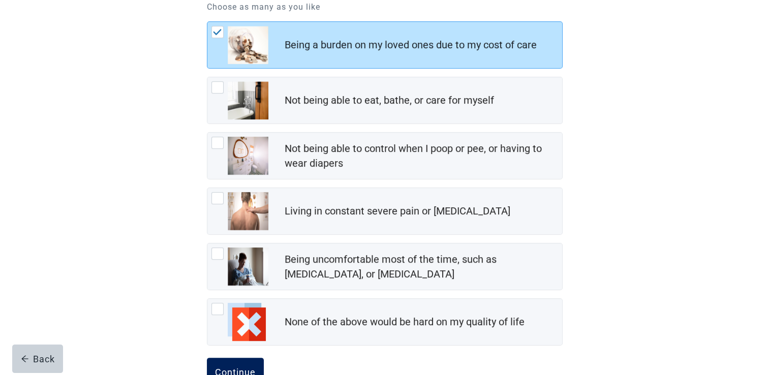
click at [235, 369] on div "Continue" at bounding box center [235, 372] width 41 height 10
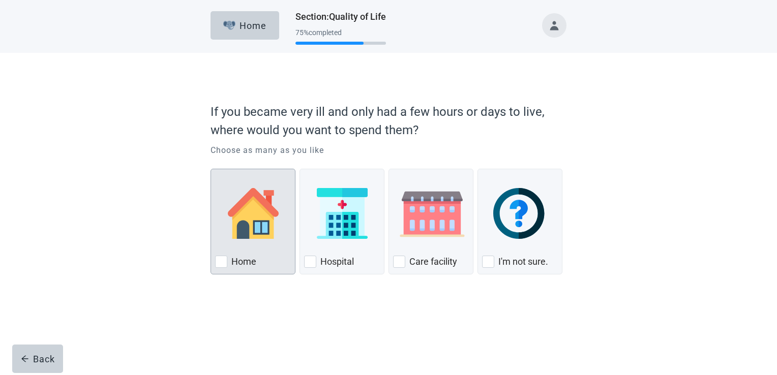
click at [224, 266] on div "Home, checkbox, not checked" at bounding box center [221, 262] width 12 height 12
click at [211, 169] on input "Home" at bounding box center [211, 169] width 1 height 1
checkbox input "true"
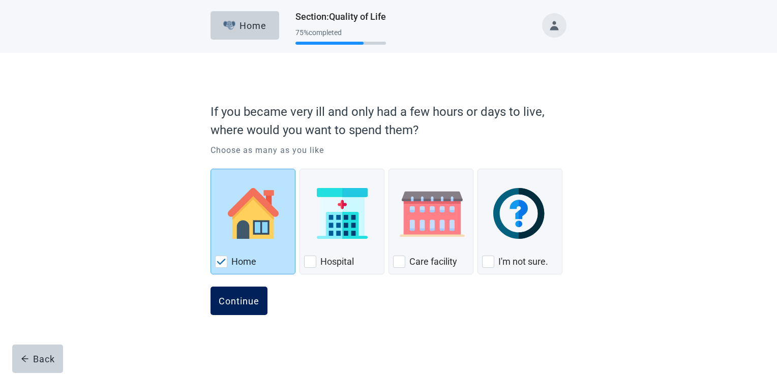
click at [230, 304] on div "Continue" at bounding box center [239, 301] width 41 height 10
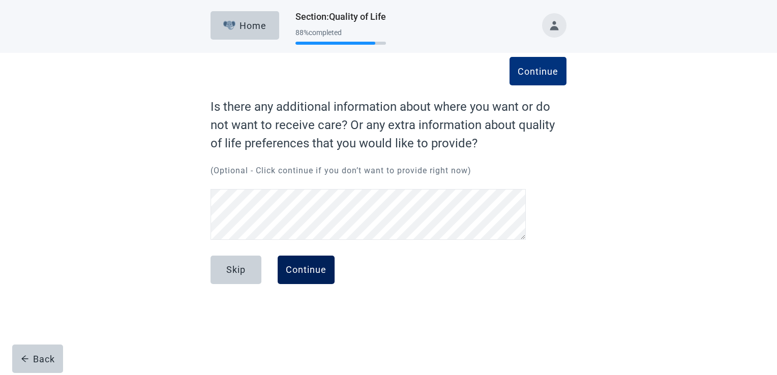
click at [313, 277] on button "Continue" at bounding box center [306, 270] width 57 height 28
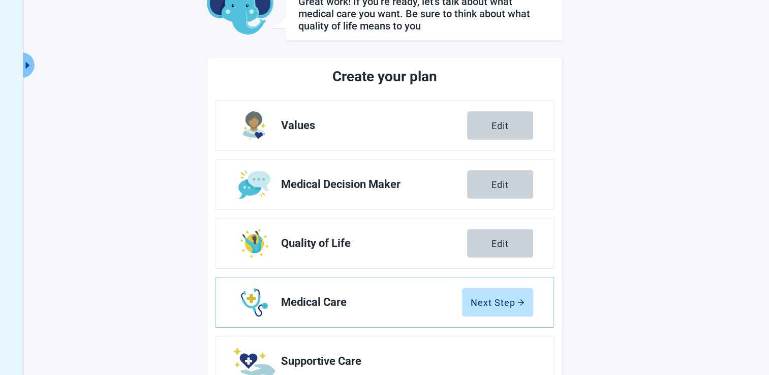
scroll to position [75, 0]
click at [502, 307] on button "Next Step" at bounding box center [497, 302] width 71 height 28
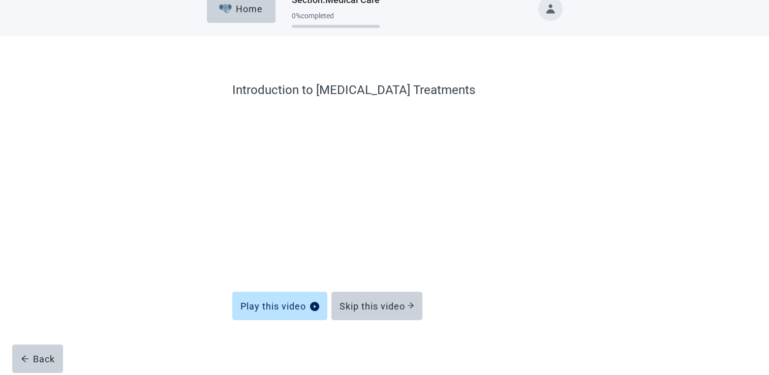
scroll to position [16, 0]
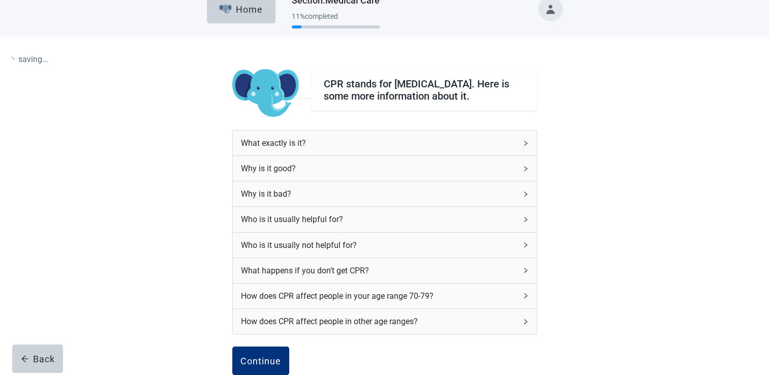
scroll to position [75, 0]
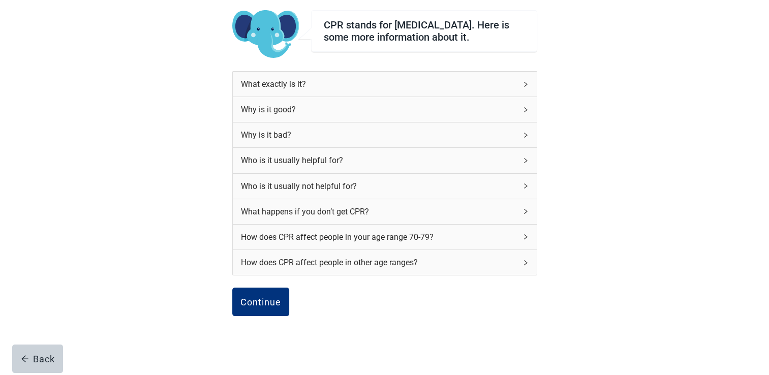
click at [515, 243] on div "How does CPR affect people in your age range 70-79?" at bounding box center [379, 237] width 276 height 13
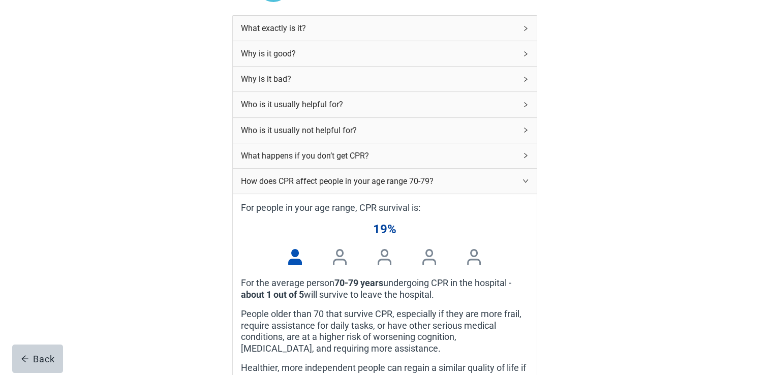
scroll to position [133, 0]
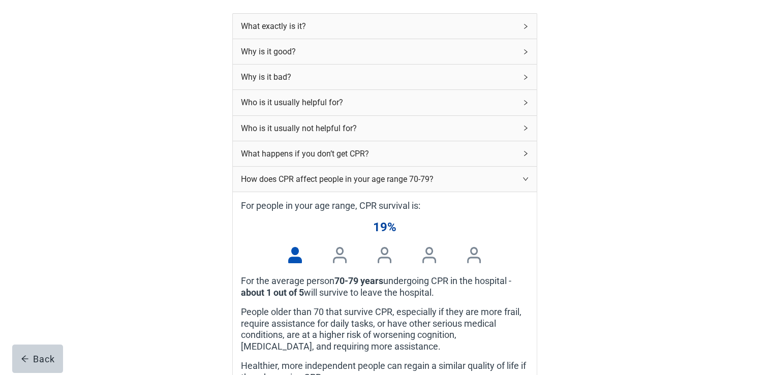
click at [515, 184] on div "How does CPR affect people in your age range 70-79?" at bounding box center [379, 179] width 276 height 13
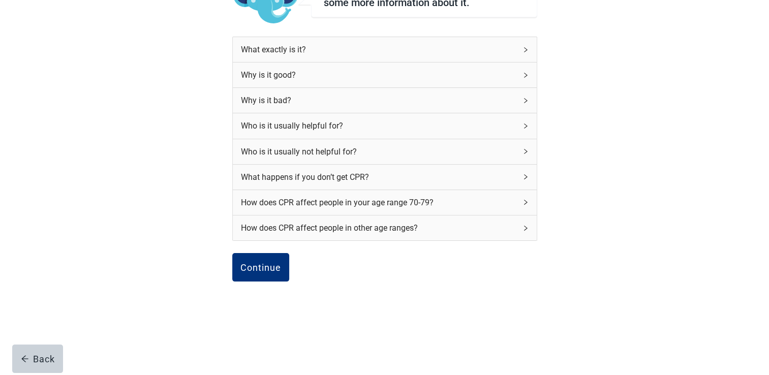
scroll to position [113, 0]
click at [265, 269] on div "Continue" at bounding box center [261, 267] width 41 height 10
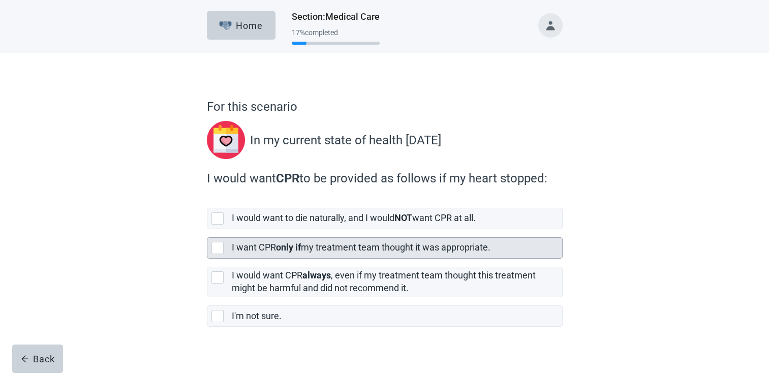
click at [212, 248] on div "[object Object], checkbox, not selected" at bounding box center [218, 248] width 12 height 12
click at [207, 230] on input "I want CPR only if my treatment team thought it was appropriate." at bounding box center [207, 229] width 1 height 1
checkbox input "true"
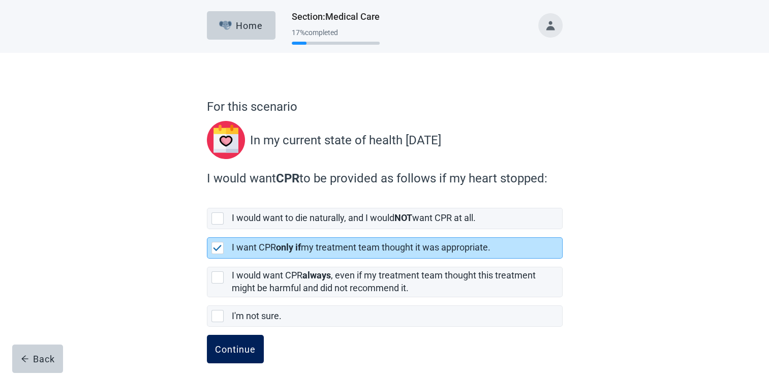
click at [232, 353] on div "Continue" at bounding box center [235, 349] width 41 height 10
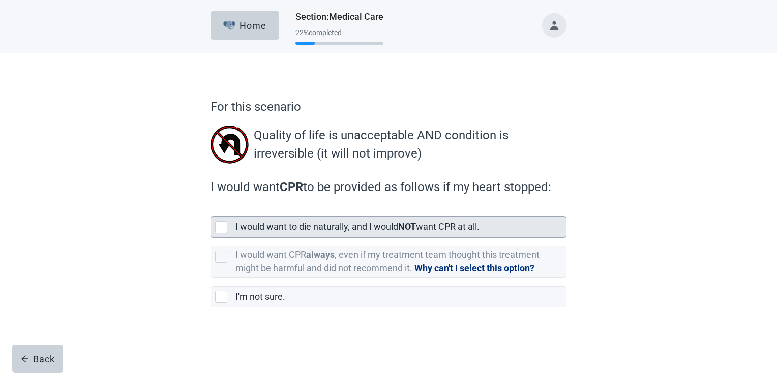
click at [220, 231] on div "[object Object], checkbox, not selected" at bounding box center [221, 227] width 12 height 12
click at [211, 209] on input "I would want to die naturally, and I would NOT want CPR at all." at bounding box center [211, 208] width 1 height 1
checkbox input "true"
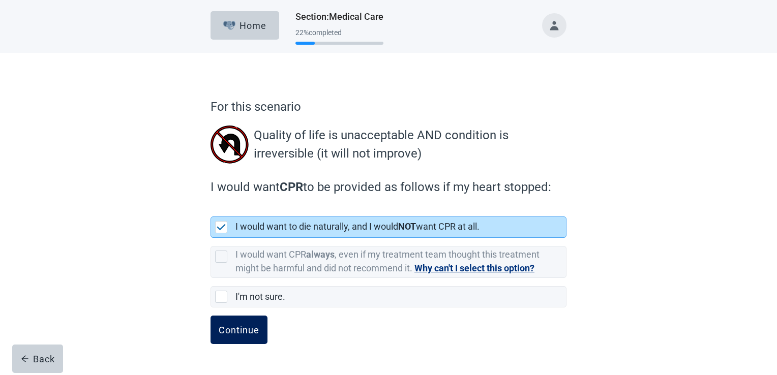
click at [232, 338] on button "Continue" at bounding box center [239, 330] width 57 height 28
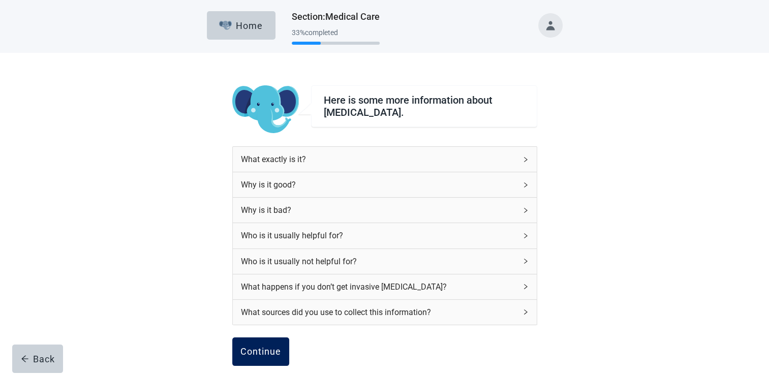
click at [267, 351] on div "Continue" at bounding box center [261, 352] width 41 height 10
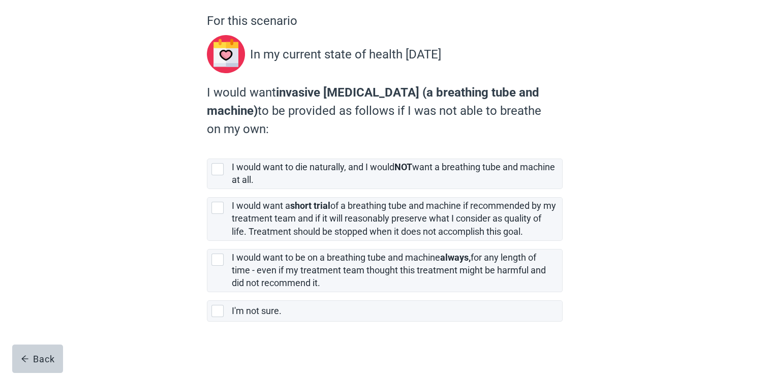
scroll to position [91, 0]
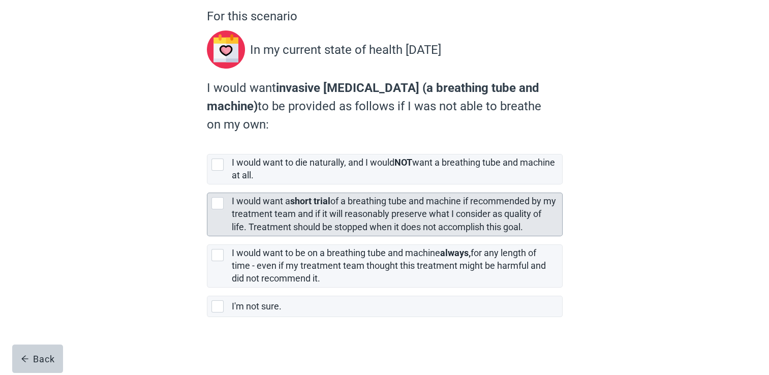
click at [220, 205] on div "[object Object], checkbox, not selected" at bounding box center [218, 203] width 12 height 12
click at [207, 185] on input "I would want a short trial of a breathing tube and machine if recommended by my…" at bounding box center [207, 185] width 1 height 1
checkbox input "true"
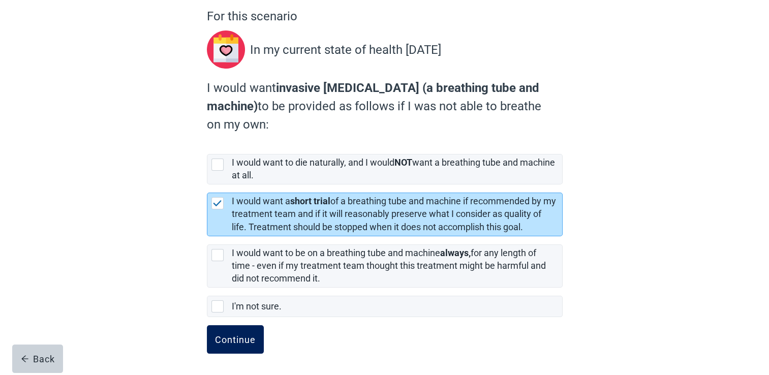
click at [237, 342] on div "Continue" at bounding box center [235, 340] width 41 height 10
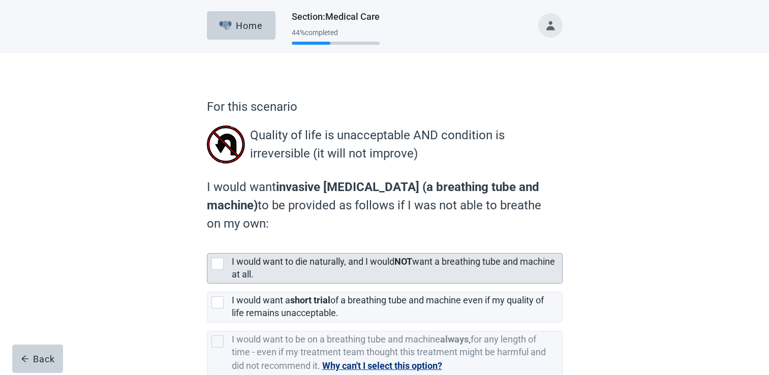
click at [217, 270] on div "I would want to die naturally, and I would NOT want a breathing tube and machin…" at bounding box center [384, 268] width 355 height 29
click at [207, 246] on input "I would want to die naturally, and I would NOT want a breathing tube and machin…" at bounding box center [207, 245] width 1 height 1
checkbox input "true"
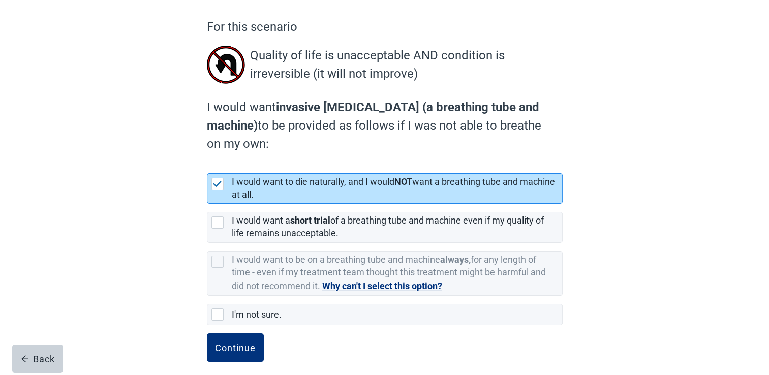
scroll to position [87, 0]
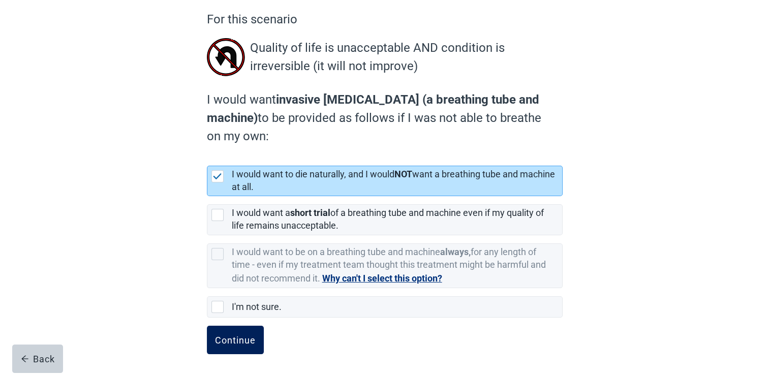
click at [242, 341] on div "Continue" at bounding box center [235, 340] width 41 height 10
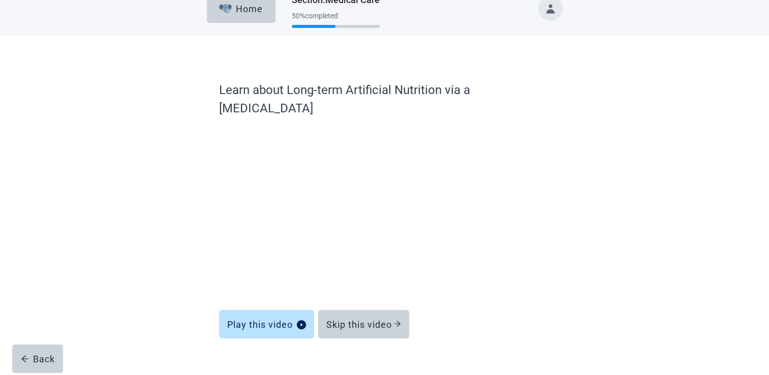
scroll to position [16, 0]
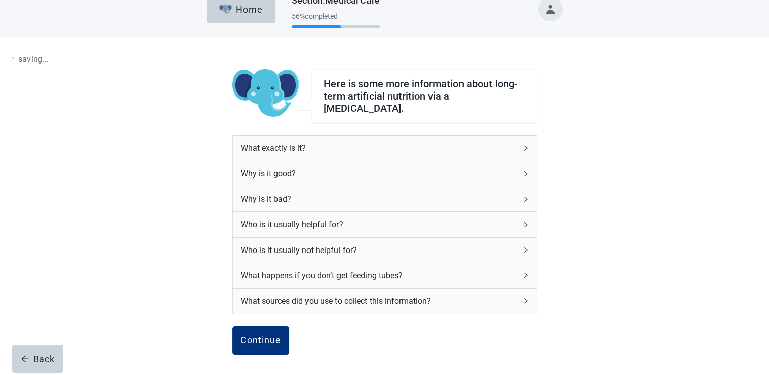
scroll to position [83, 0]
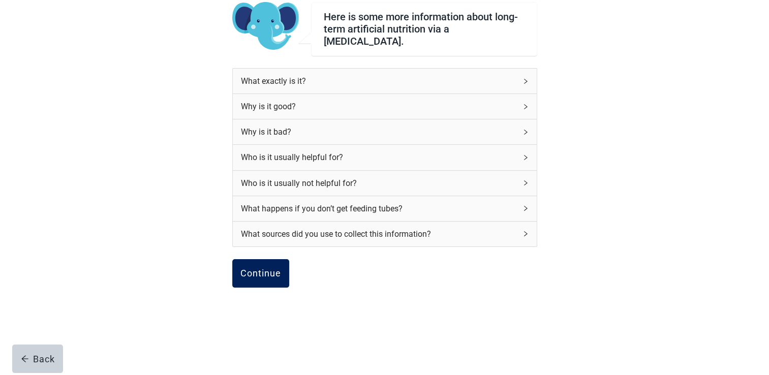
click at [264, 261] on button "Continue" at bounding box center [260, 273] width 57 height 28
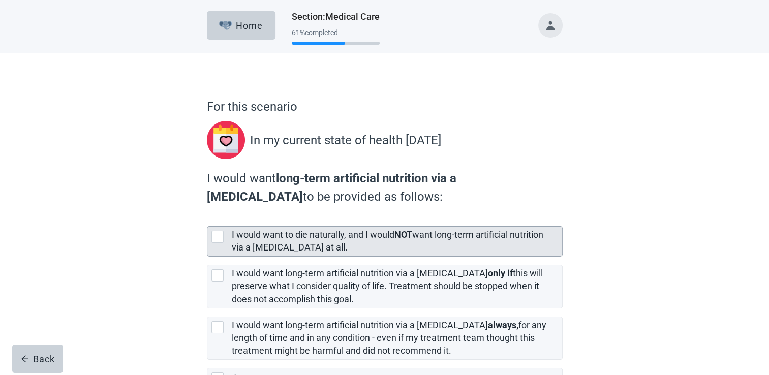
click at [217, 241] on div "[object Object], checkbox, not selected" at bounding box center [218, 237] width 12 height 12
click at [207, 219] on input "I would want to die naturally, and I would NOT want long-term artificial nutrit…" at bounding box center [207, 218] width 1 height 1
checkbox input "true"
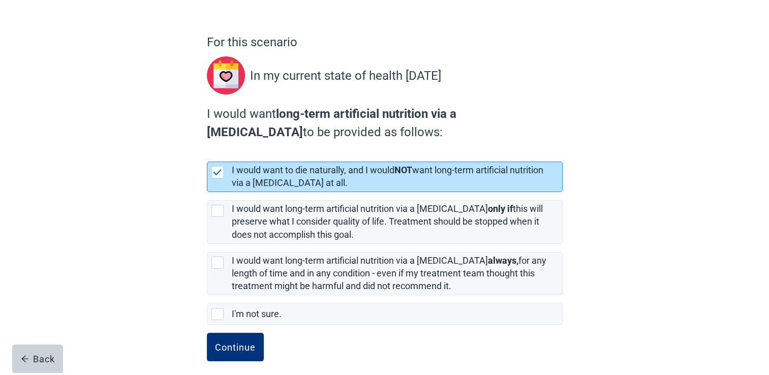
scroll to position [68, 0]
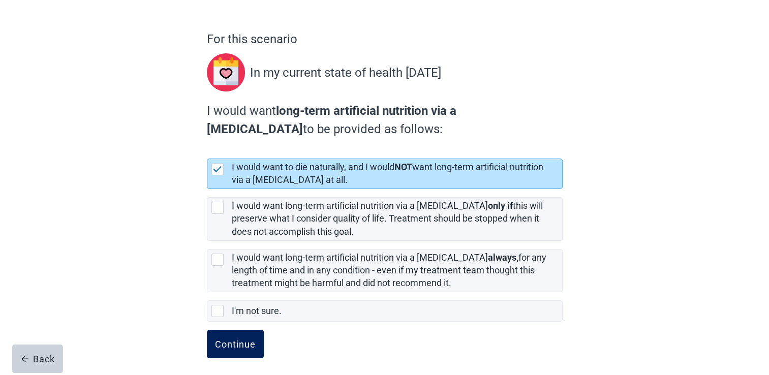
click at [235, 350] on button "Continue" at bounding box center [235, 344] width 57 height 28
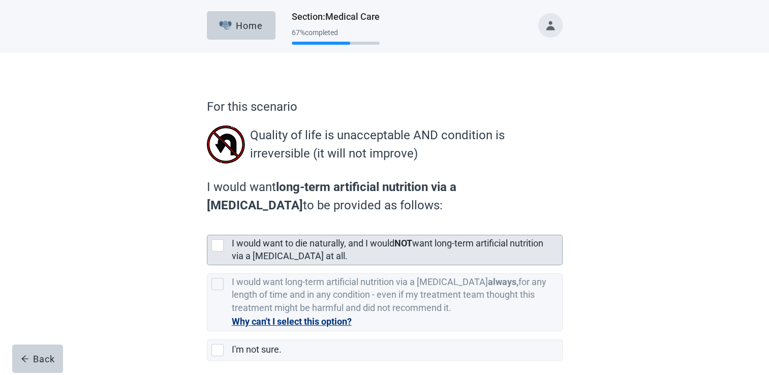
click at [223, 246] on div "[object Object], checkbox, not selected" at bounding box center [220, 245] width 16 height 12
click at [207, 227] on input "I would want to die naturally, and I would NOT want long-term artificial nutrit…" at bounding box center [207, 227] width 1 height 1
checkbox input "true"
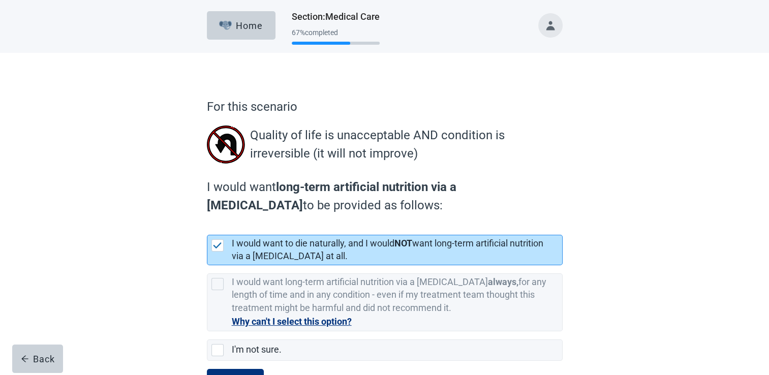
scroll to position [44, 0]
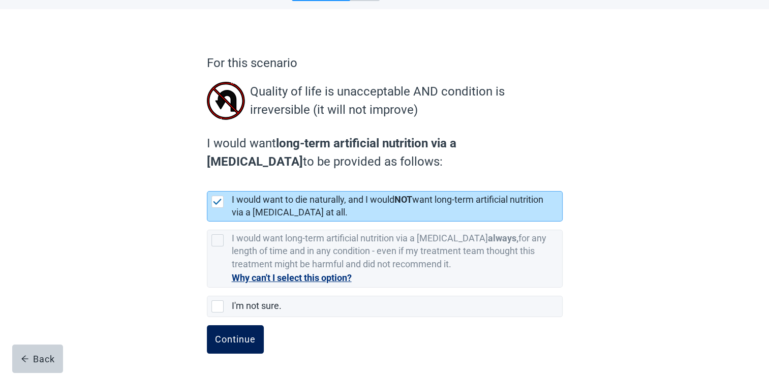
click at [236, 343] on div "Continue" at bounding box center [235, 340] width 41 height 10
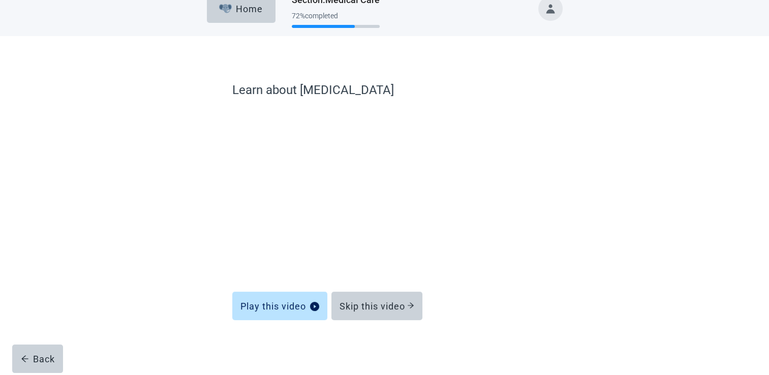
scroll to position [16, 0]
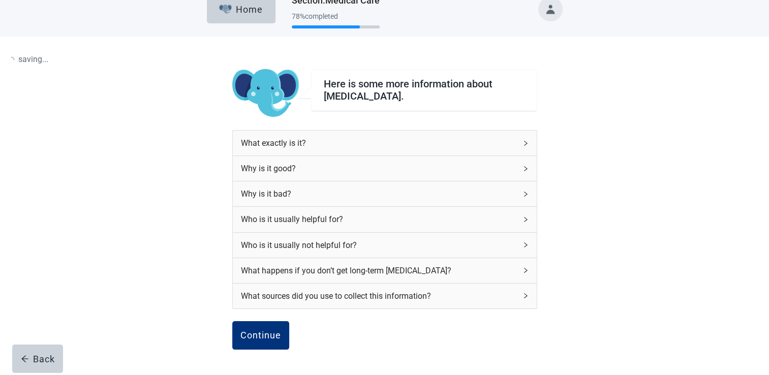
scroll to position [36, 0]
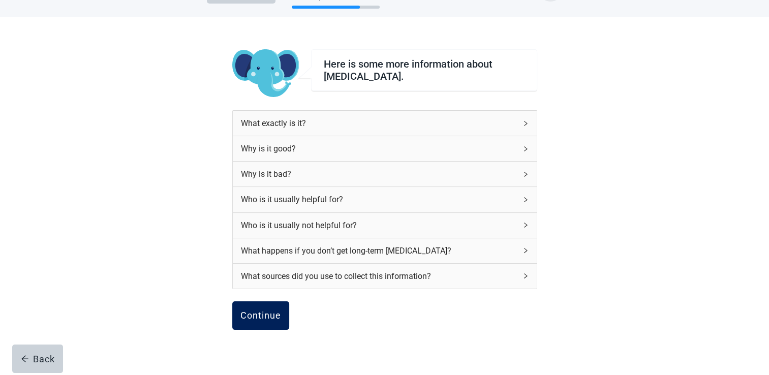
click at [266, 320] on div "Continue" at bounding box center [261, 316] width 41 height 10
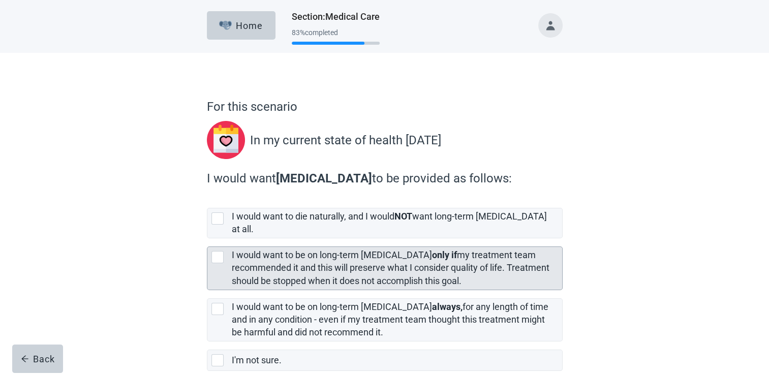
click at [222, 251] on div "[object Object], checkbox, not selected" at bounding box center [218, 257] width 12 height 12
click at [207, 239] on input "I would want to be on long-term [MEDICAL_DATA] only if my treatment team recomm…" at bounding box center [207, 238] width 1 height 1
checkbox input "true"
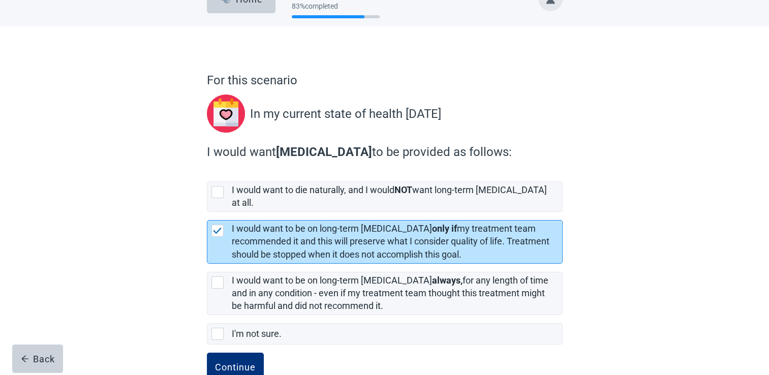
scroll to position [45, 0]
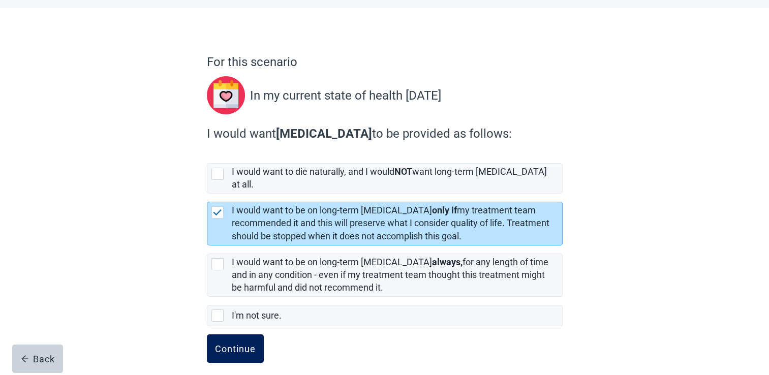
click at [237, 344] on div "Continue" at bounding box center [235, 349] width 41 height 10
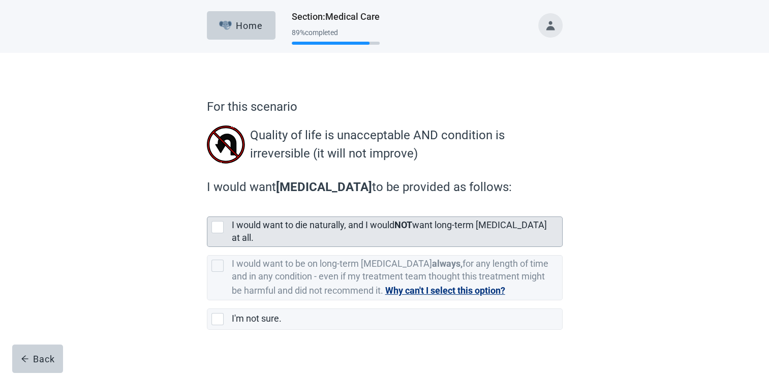
click at [218, 228] on div "[object Object], checkbox, not selected" at bounding box center [218, 227] width 12 height 12
click at [207, 209] on input "I would want to die naturally, and I would NOT want long-term [MEDICAL_DATA] at…" at bounding box center [207, 208] width 1 height 1
checkbox input "true"
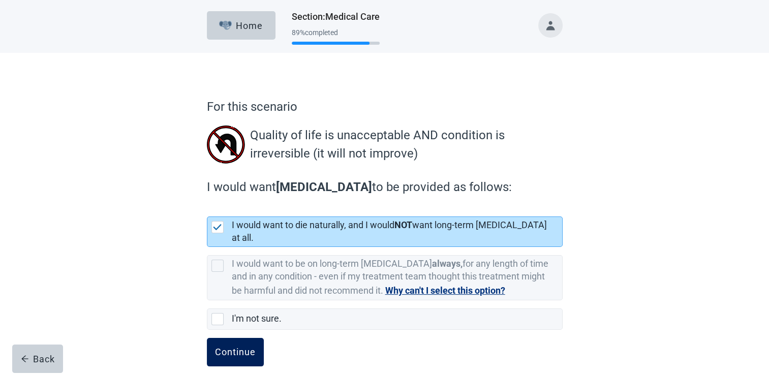
click at [239, 347] on div "Continue" at bounding box center [235, 352] width 41 height 10
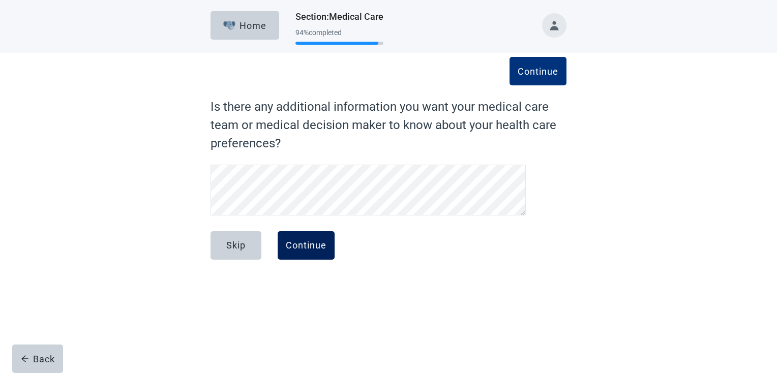
click at [311, 250] on div "Continue" at bounding box center [306, 246] width 41 height 10
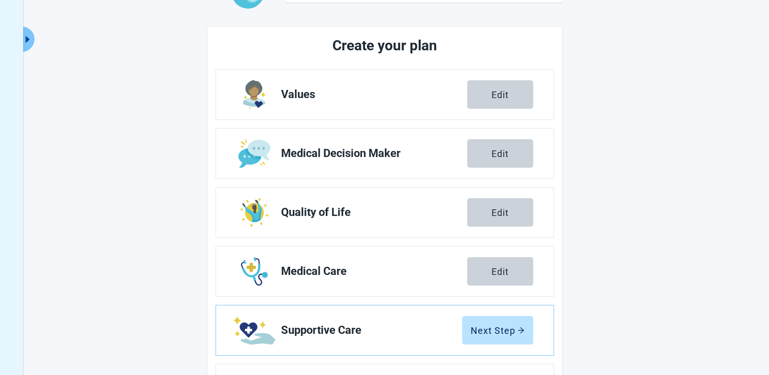
scroll to position [165, 0]
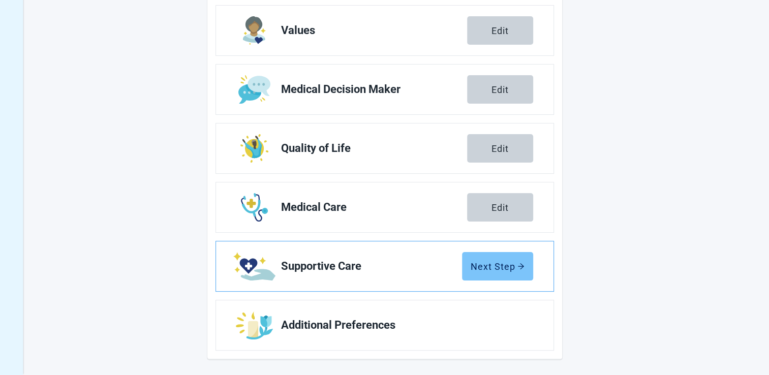
click at [500, 274] on button "Next Step" at bounding box center [497, 266] width 71 height 28
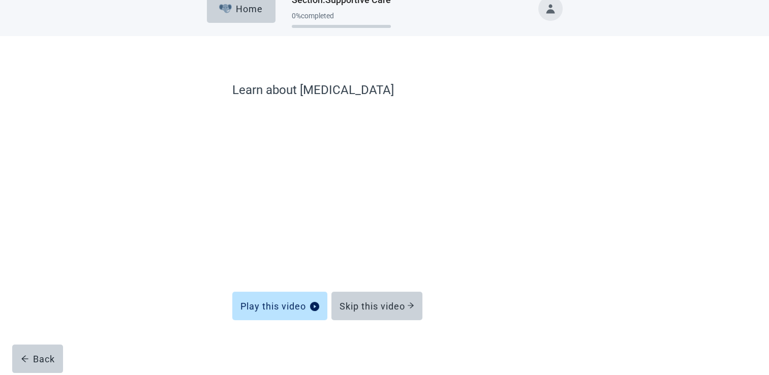
scroll to position [16, 0]
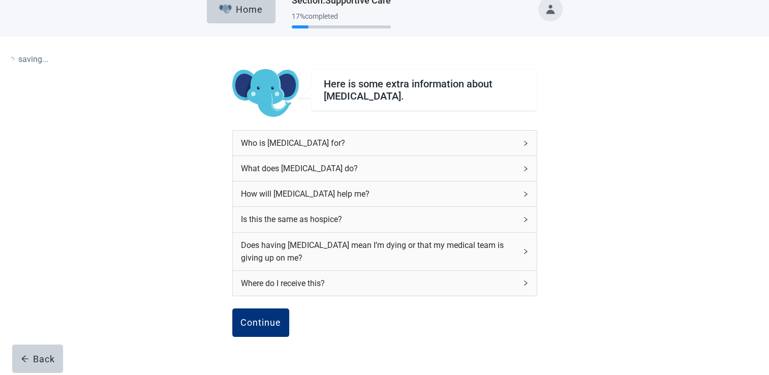
scroll to position [71, 0]
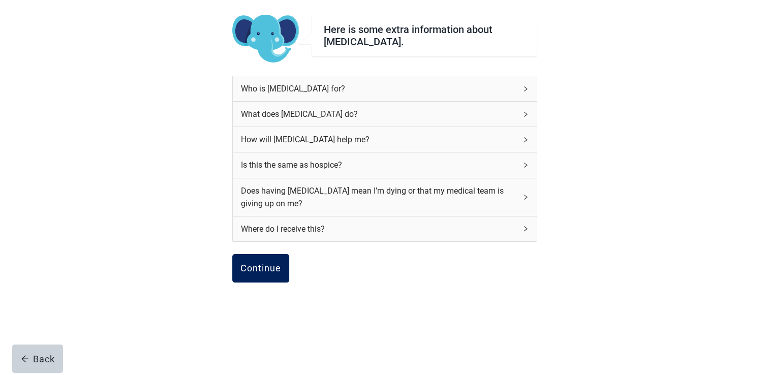
click at [259, 267] on div "Continue" at bounding box center [261, 268] width 41 height 10
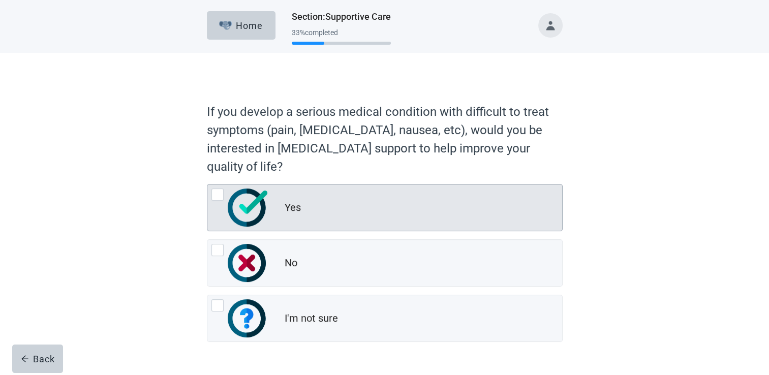
click at [218, 196] on div "Yes, radio button, not checked" at bounding box center [218, 195] width 12 height 12
click at [207, 185] on input "Yes" at bounding box center [207, 184] width 1 height 1
radio input "true"
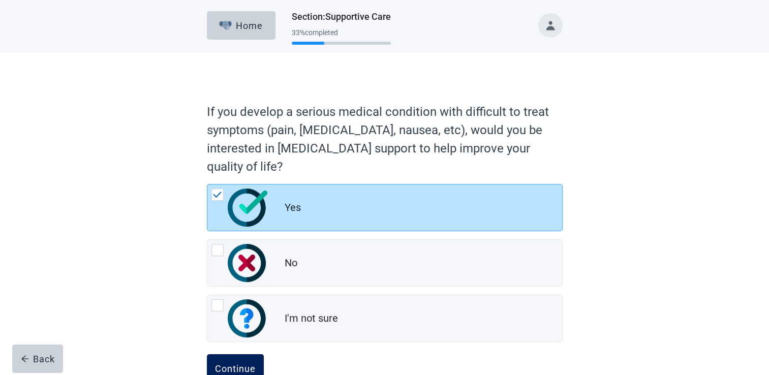
click at [246, 364] on div "Continue" at bounding box center [235, 369] width 41 height 10
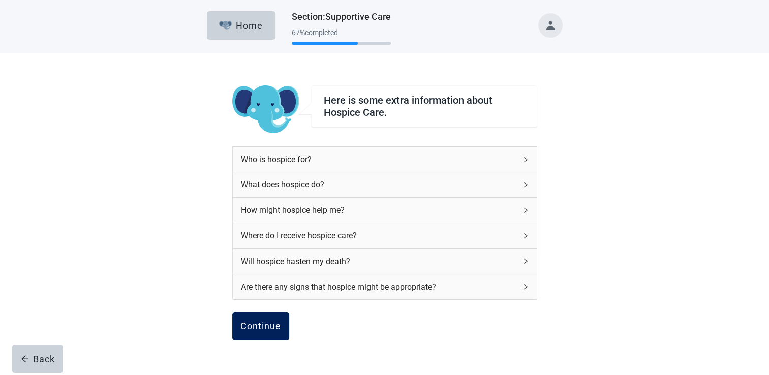
click at [261, 331] on div "Continue" at bounding box center [261, 326] width 41 height 10
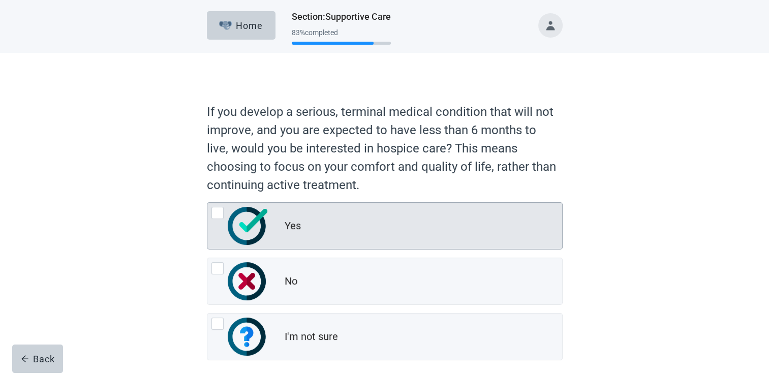
click at [218, 212] on div "Yes, radio button, not checked" at bounding box center [218, 213] width 12 height 12
click at [207, 203] on input "Yes" at bounding box center [207, 202] width 1 height 1
radio input "true"
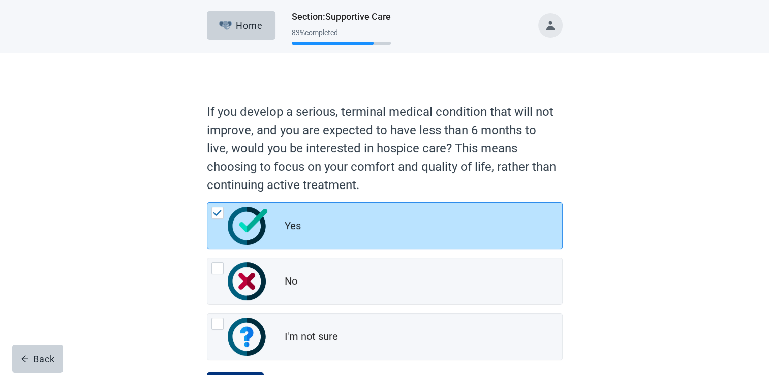
scroll to position [47, 0]
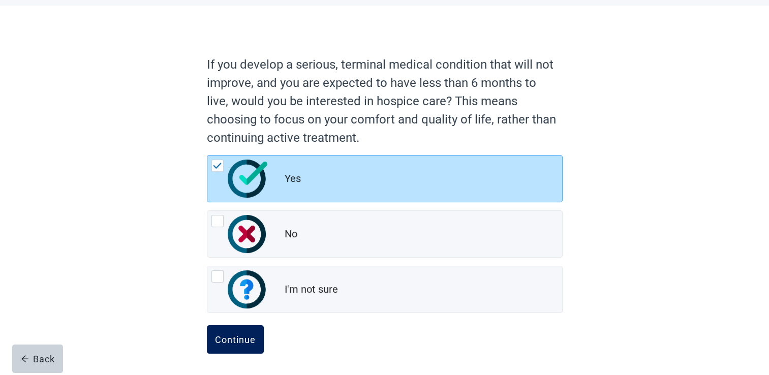
click at [242, 338] on div "Continue" at bounding box center [235, 340] width 41 height 10
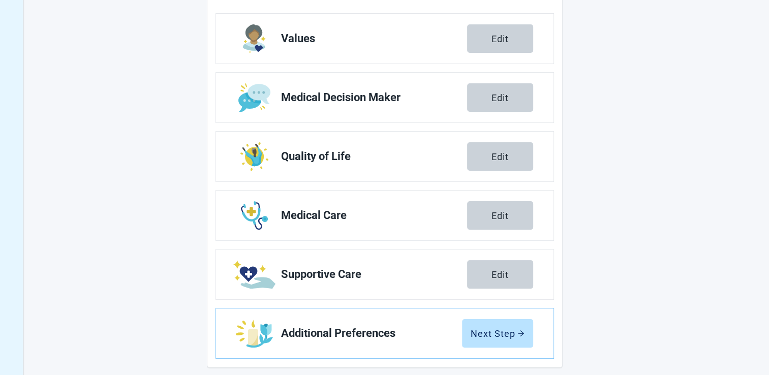
scroll to position [165, 0]
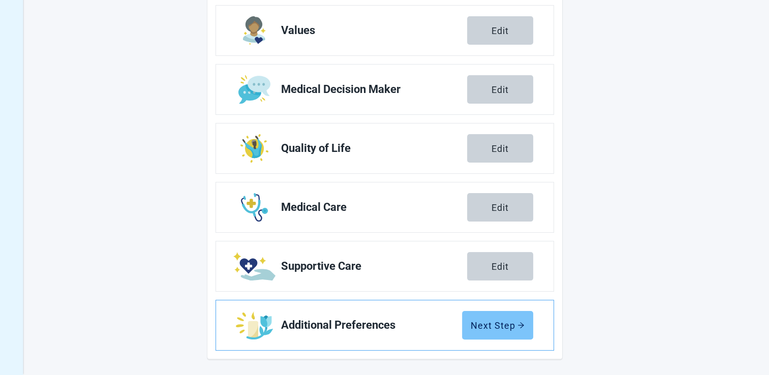
click at [502, 328] on div "Next Step" at bounding box center [498, 325] width 54 height 10
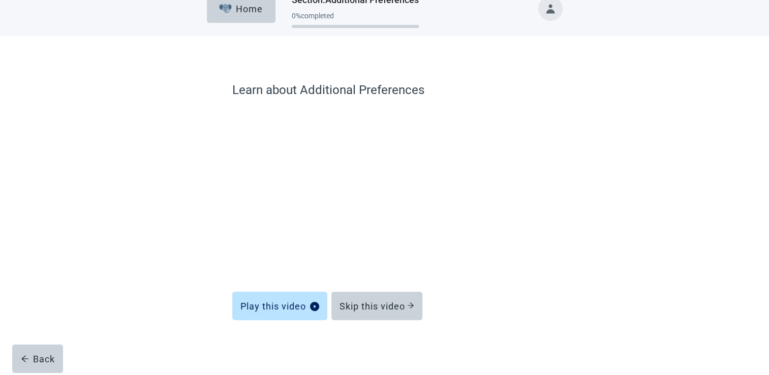
scroll to position [16, 0]
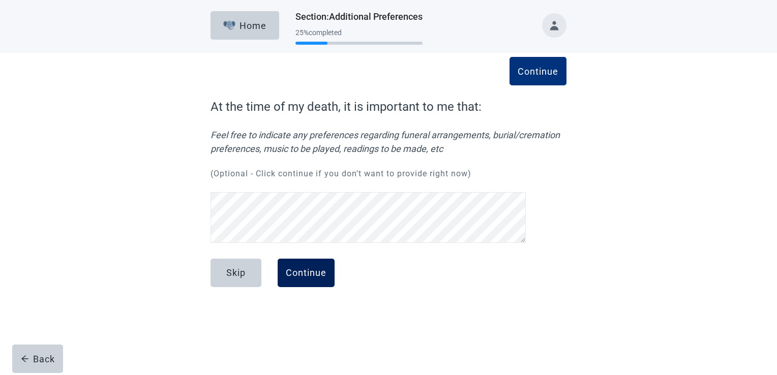
click at [311, 281] on button "Continue" at bounding box center [306, 273] width 57 height 28
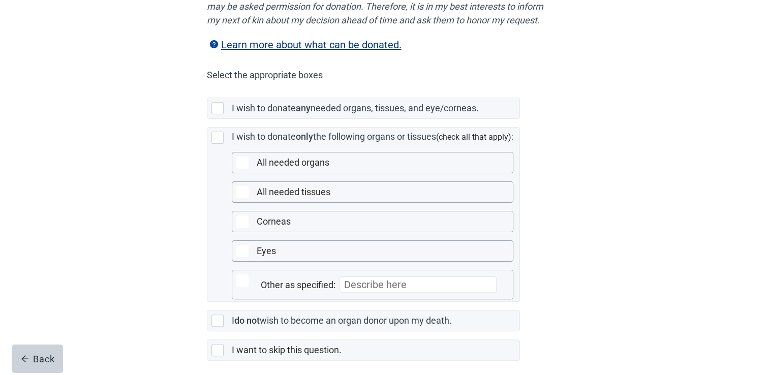
scroll to position [195, 0]
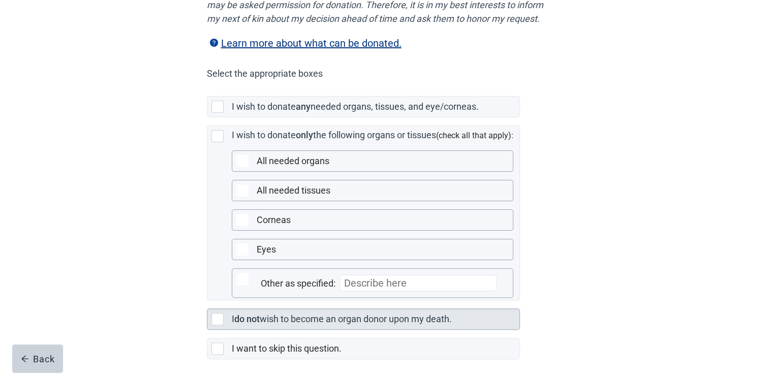
click at [222, 325] on div "Main content" at bounding box center [218, 319] width 12 height 12
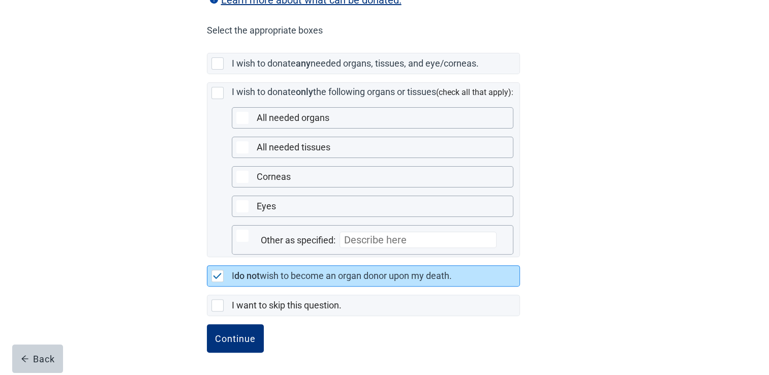
scroll to position [250, 0]
click at [230, 337] on div "Continue" at bounding box center [235, 339] width 41 height 10
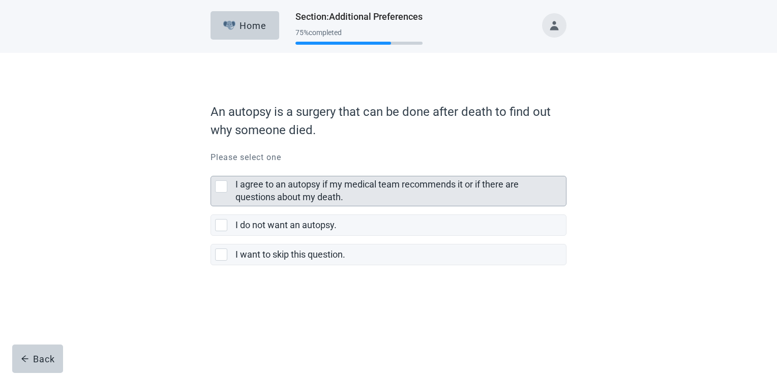
click at [217, 185] on div "I agree to an autopsy if my medical team recommends it or if there are question…" at bounding box center [221, 187] width 12 height 12
click at [211, 168] on input "I agree to an autopsy if my medical team recommends it or if there are question…" at bounding box center [211, 168] width 1 height 1
checkbox input "true"
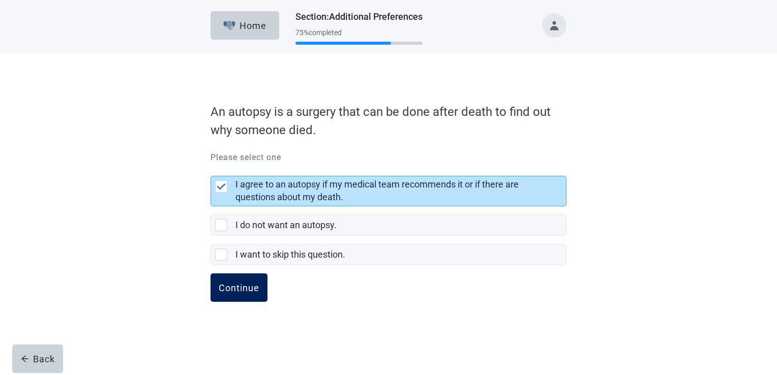
click at [238, 292] on div "Continue" at bounding box center [239, 288] width 41 height 10
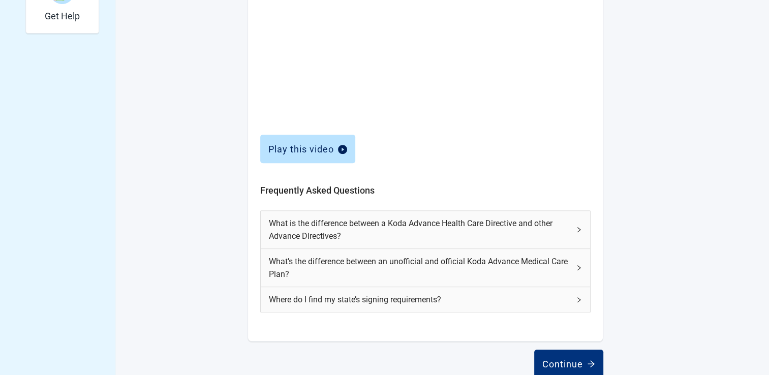
scroll to position [413, 0]
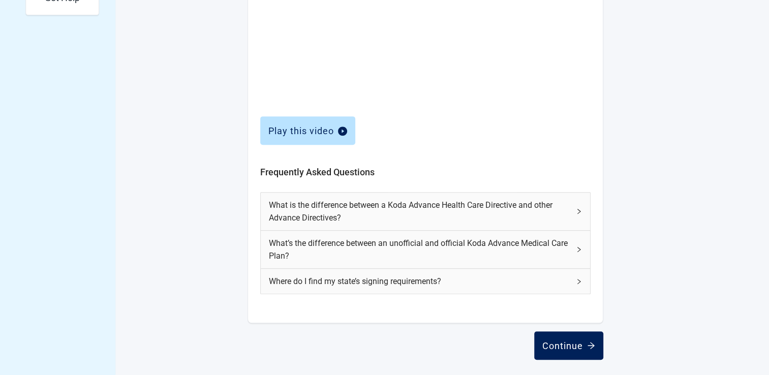
click at [567, 349] on div "Continue" at bounding box center [569, 346] width 53 height 10
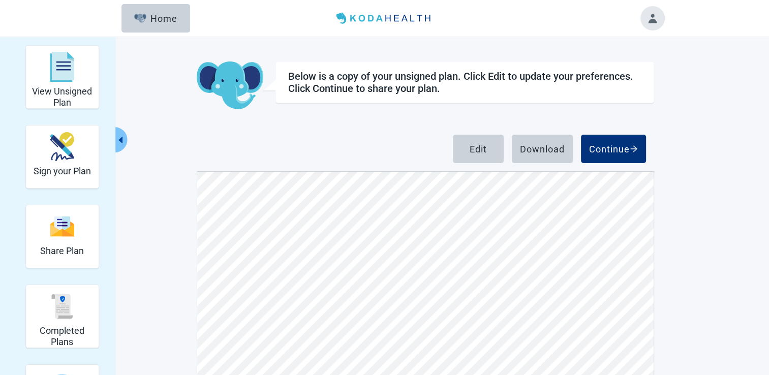
click at [648, 16] on button "Toggle account menu" at bounding box center [653, 18] width 24 height 24
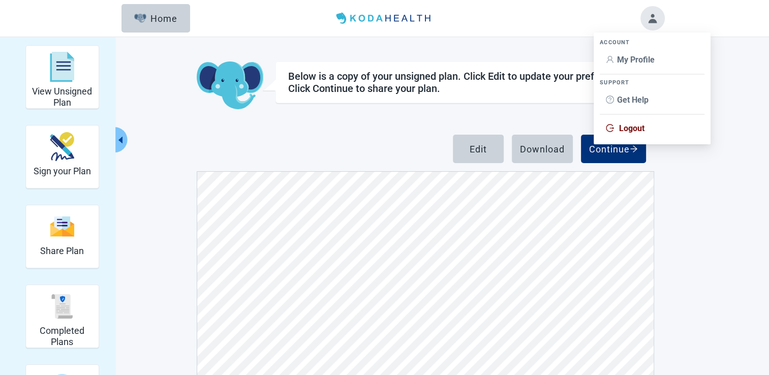
click at [631, 127] on span "Logout" at bounding box center [631, 129] width 25 height 10
